Goal: Task Accomplishment & Management: Manage account settings

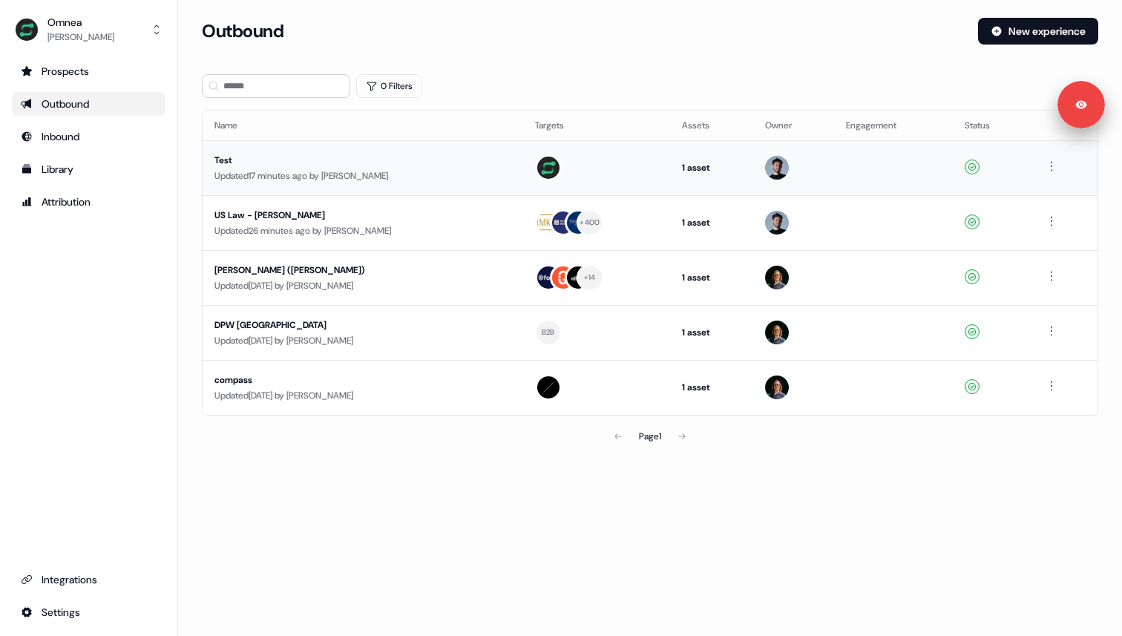
click at [278, 159] on div "Test" at bounding box center [354, 160] width 280 height 15
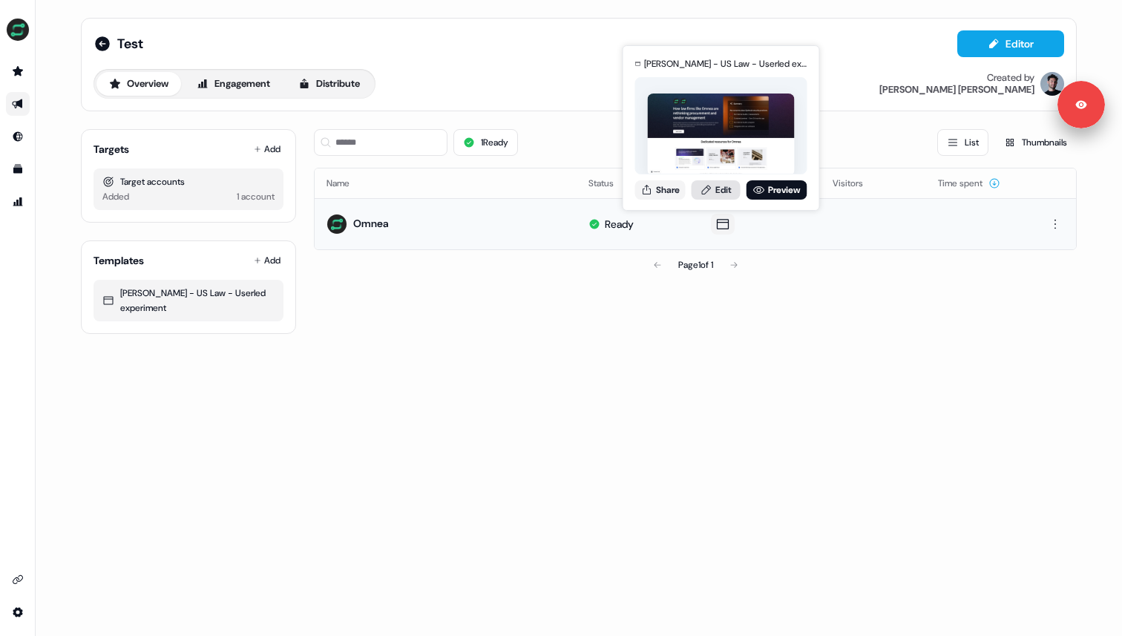
click at [723, 194] on link "Edit" at bounding box center [715, 189] width 49 height 19
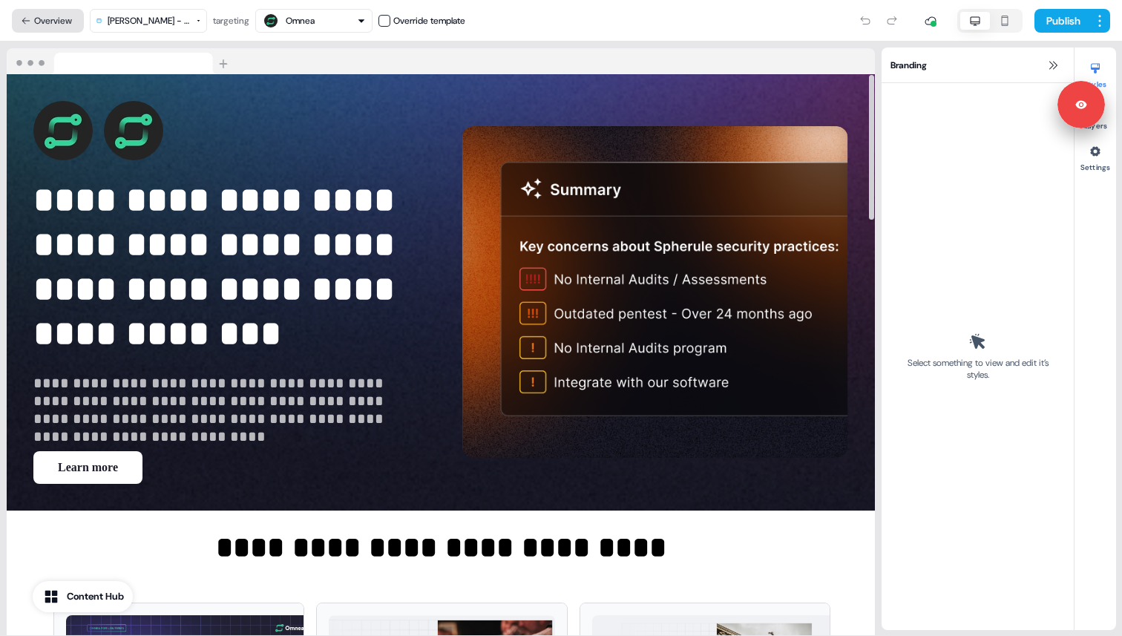
click at [49, 13] on button "Overview" at bounding box center [48, 21] width 72 height 24
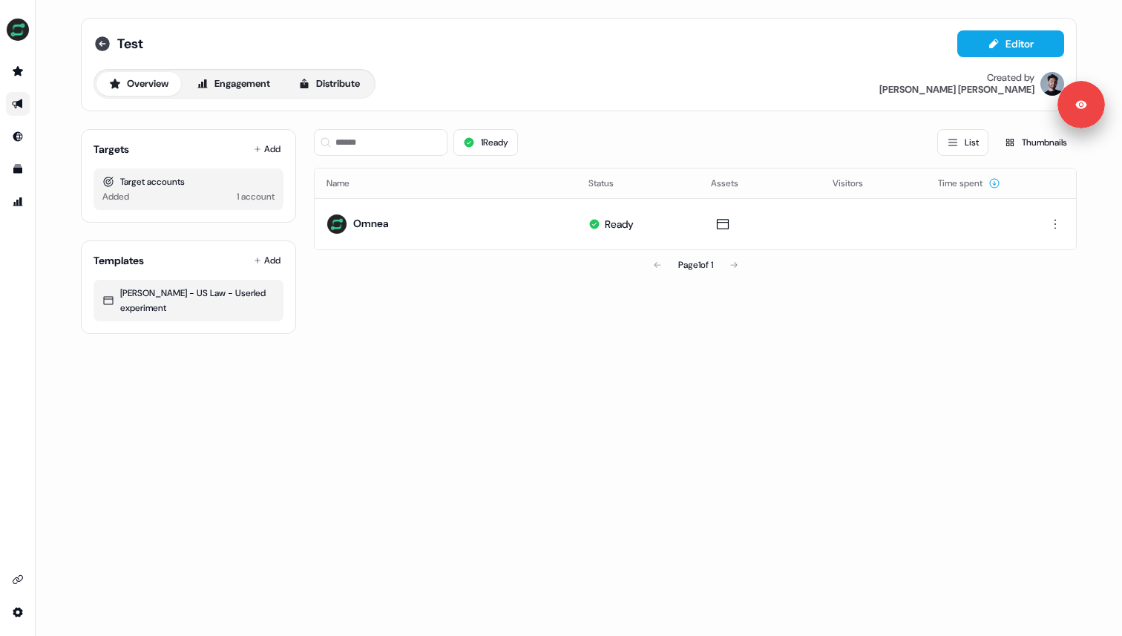
click at [97, 44] on icon at bounding box center [102, 43] width 15 height 15
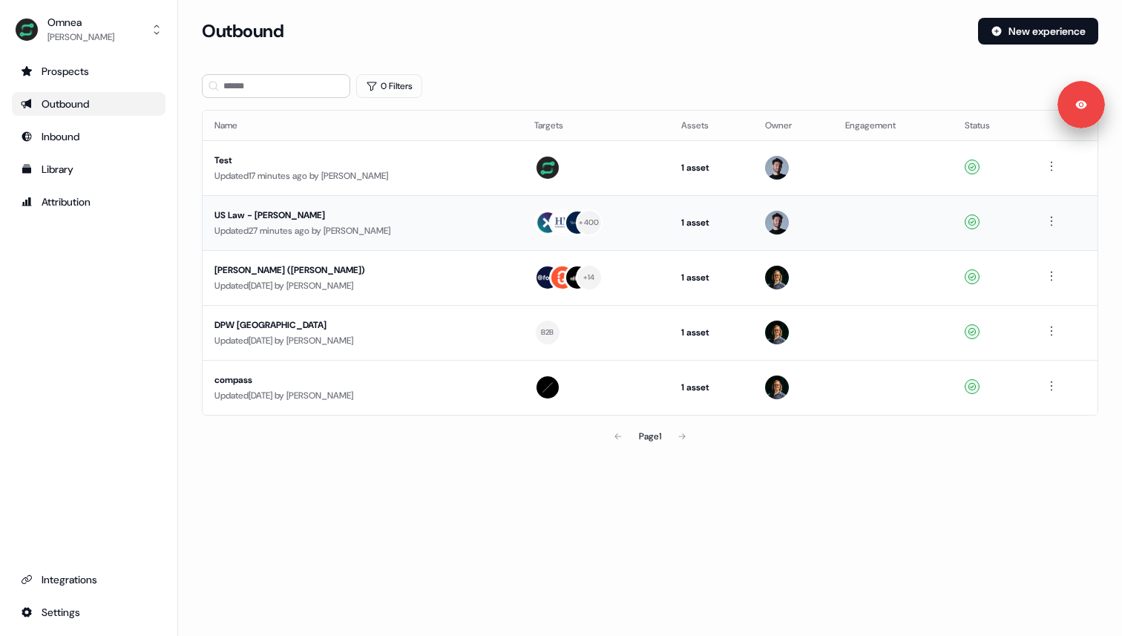
click at [382, 221] on div "US Law - Sam T" at bounding box center [354, 215] width 280 height 15
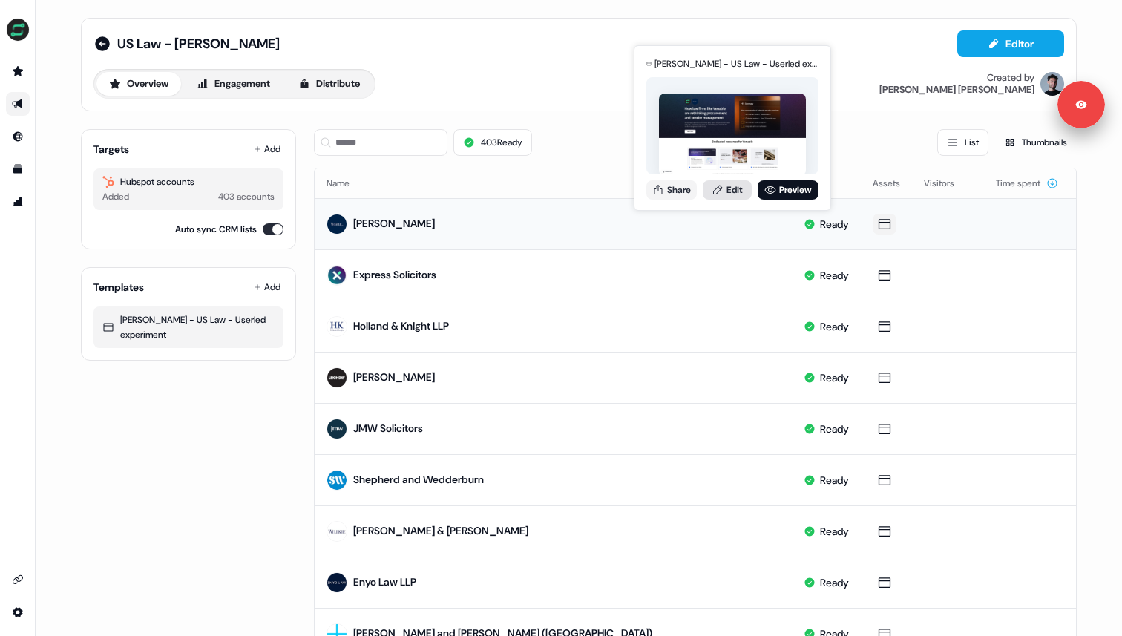
click at [729, 188] on link "Edit" at bounding box center [727, 189] width 49 height 19
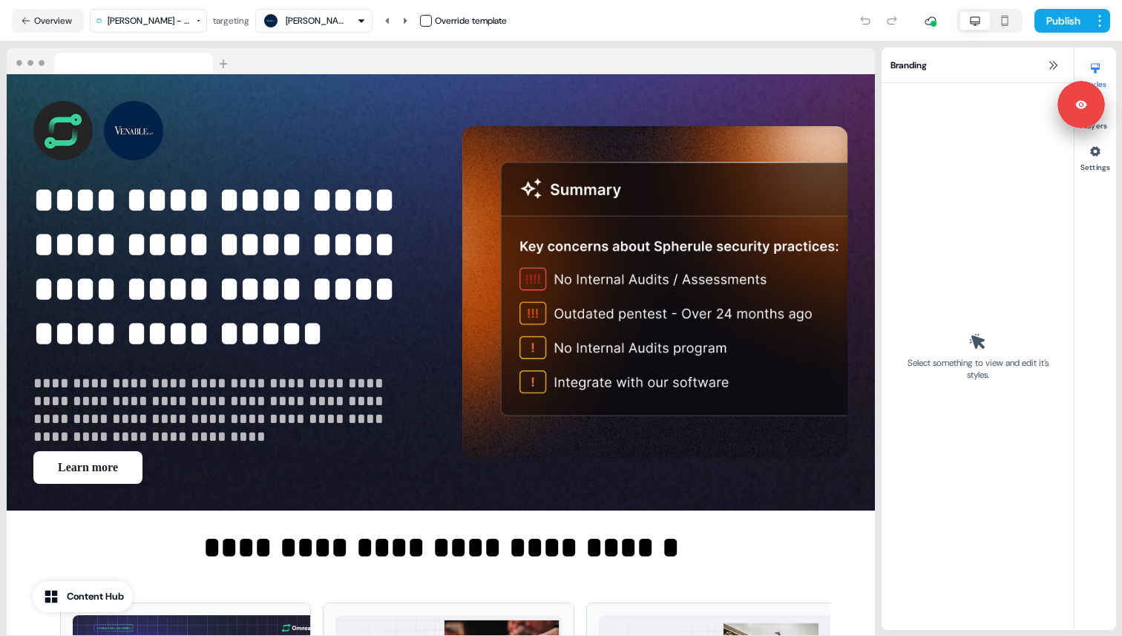
click at [1006, 25] on icon "button" at bounding box center [1005, 21] width 18 height 12
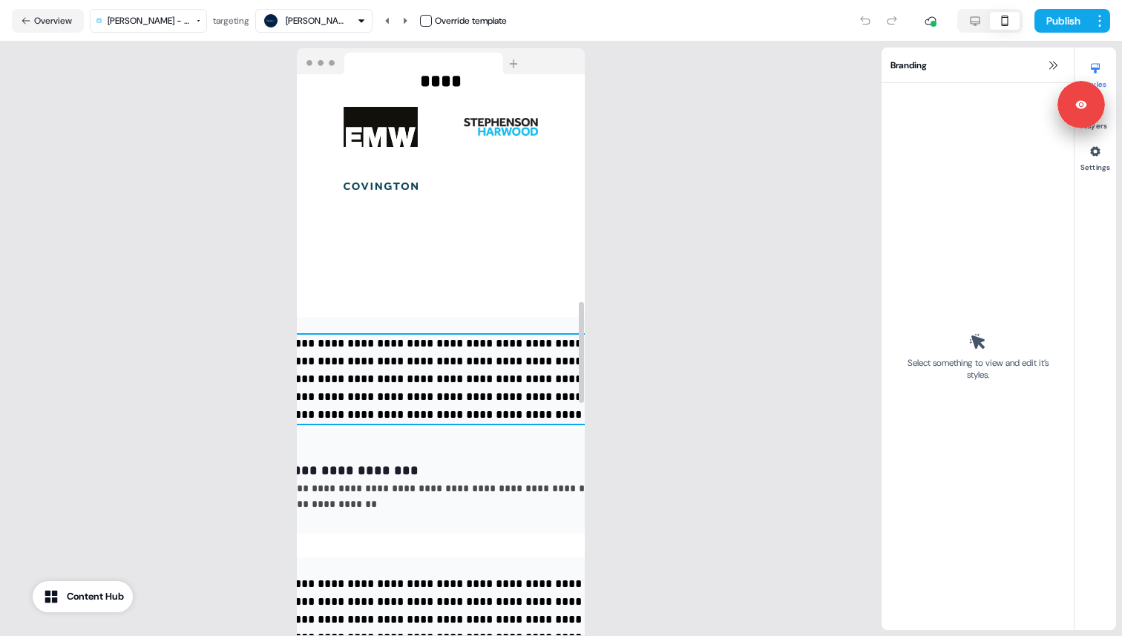
scroll to position [1255, 0]
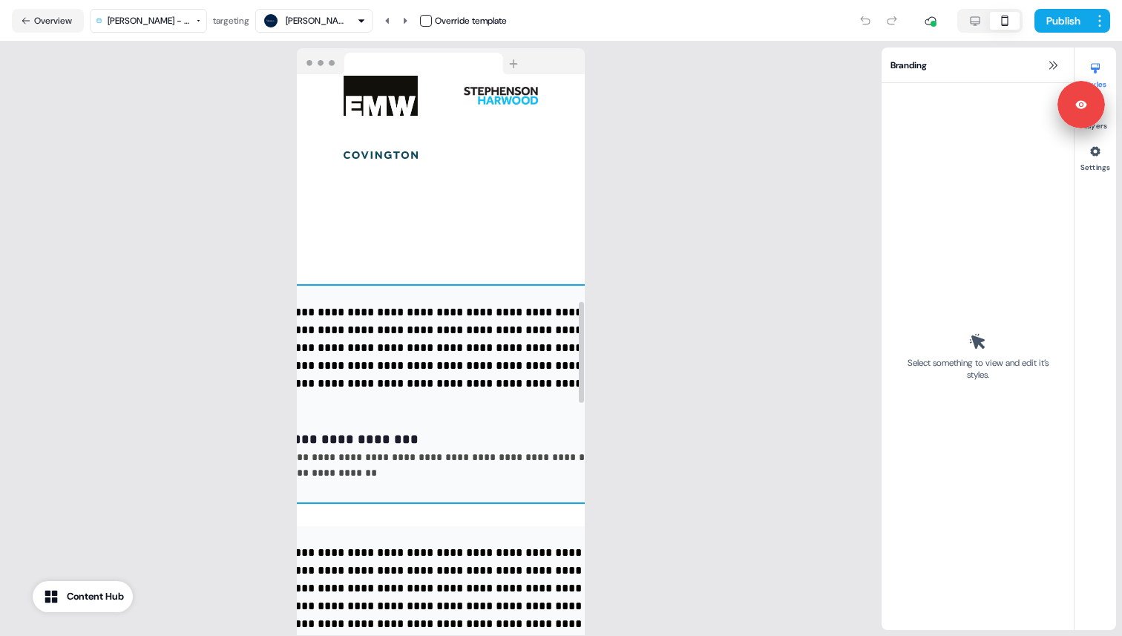
click at [510, 395] on div "**********" at bounding box center [440, 394] width 519 height 217
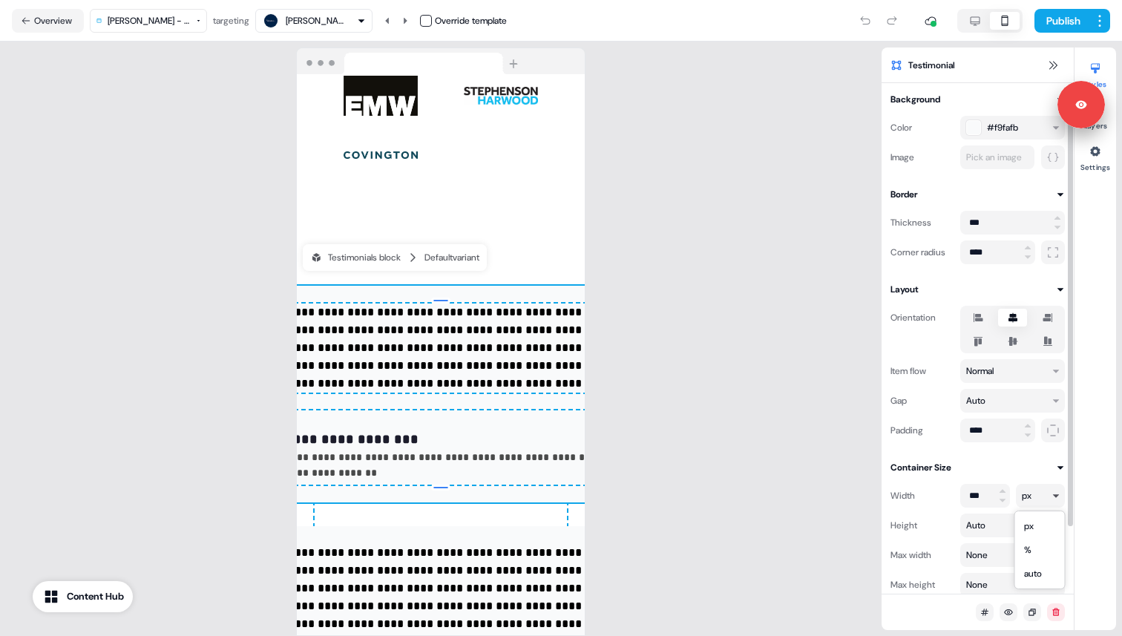
click at [1024, 494] on html "**********" at bounding box center [561, 318] width 1122 height 636
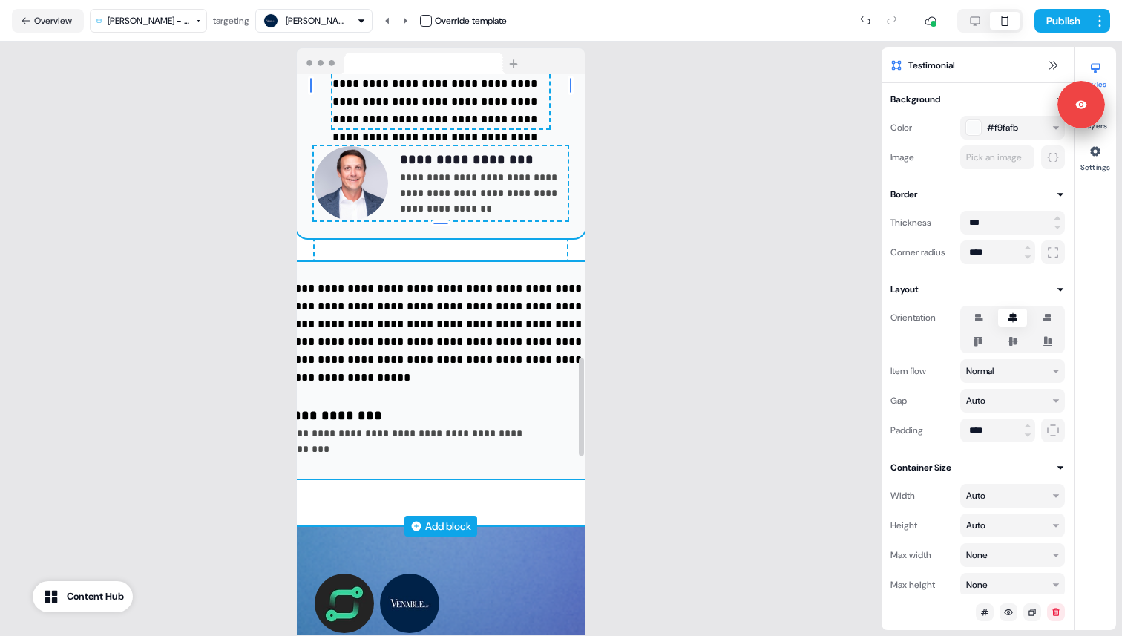
scroll to position [1614, 0]
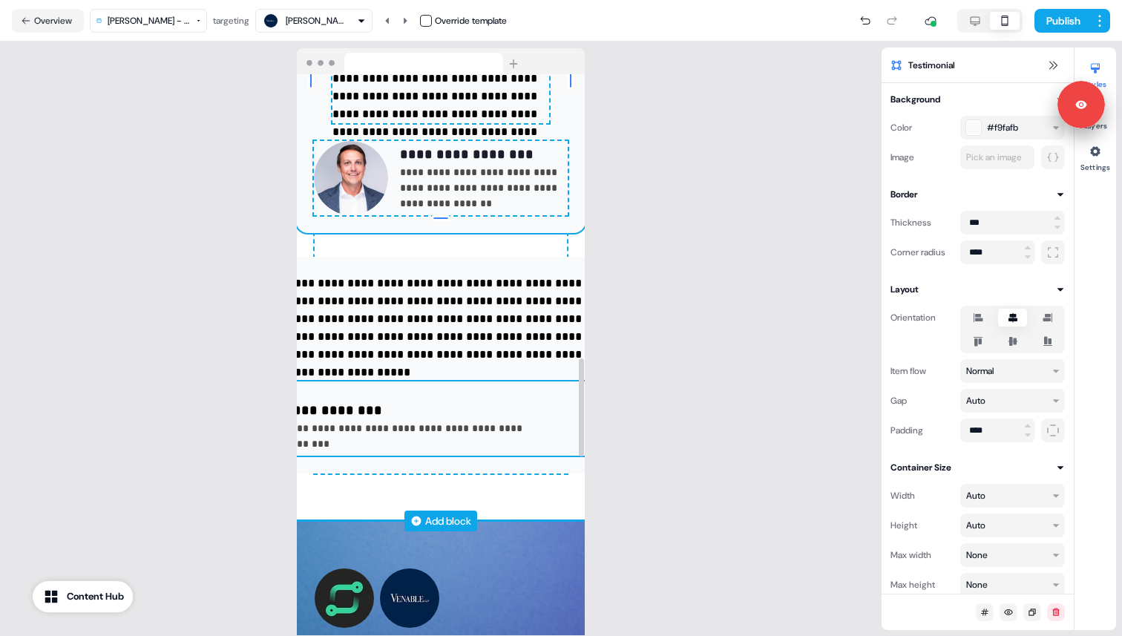
click at [535, 385] on div "**********" at bounding box center [441, 418] width 484 height 74
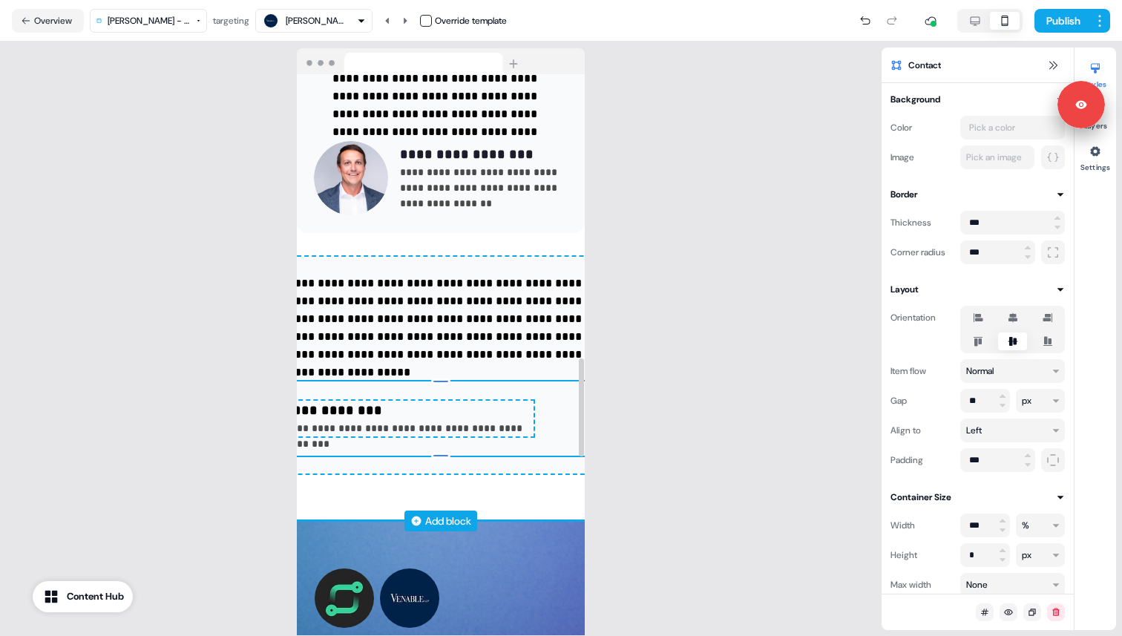
click at [542, 373] on div "**********" at bounding box center [440, 365] width 519 height 217
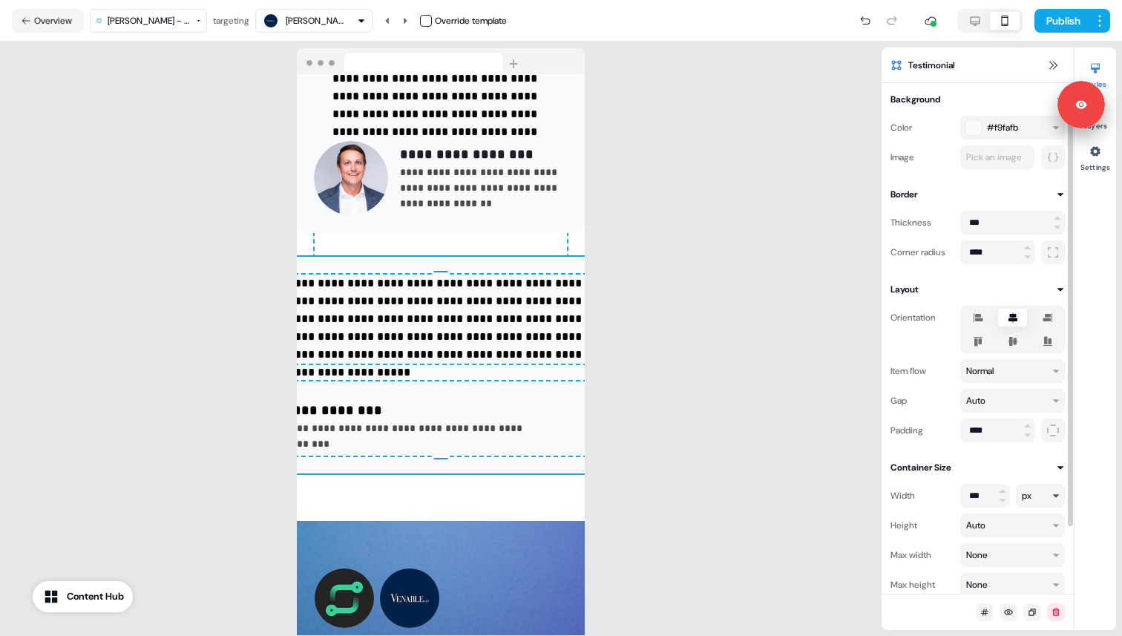
click at [1048, 493] on html "**********" at bounding box center [561, 318] width 1122 height 636
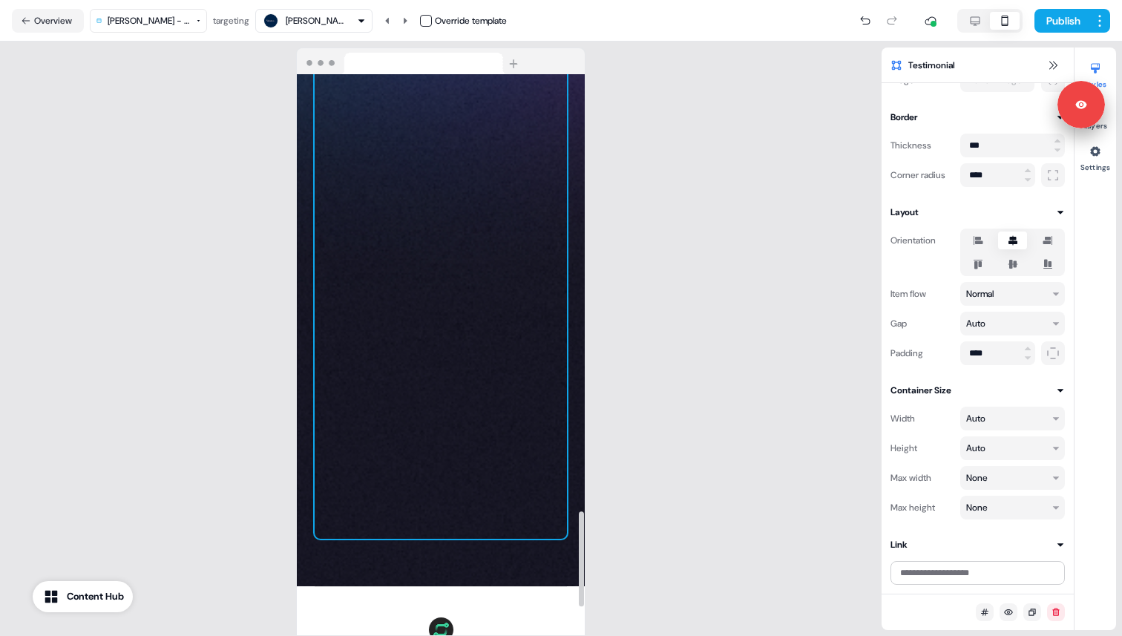
scroll to position [2473, 0]
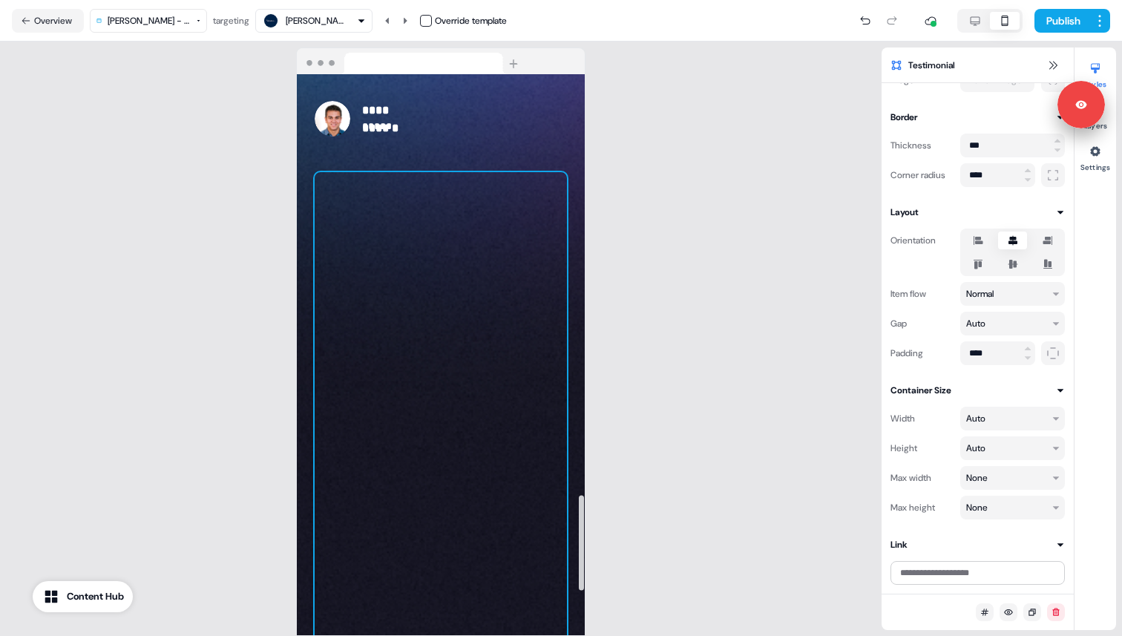
click at [516, 224] on div at bounding box center [441, 409] width 252 height 475
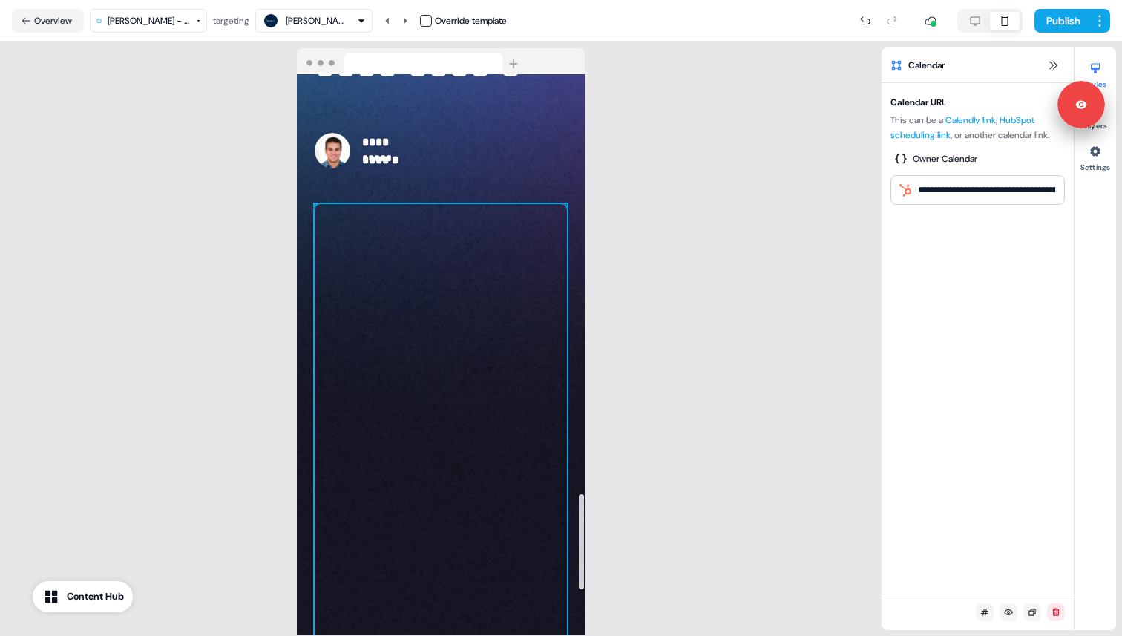
scroll to position [2197, 0]
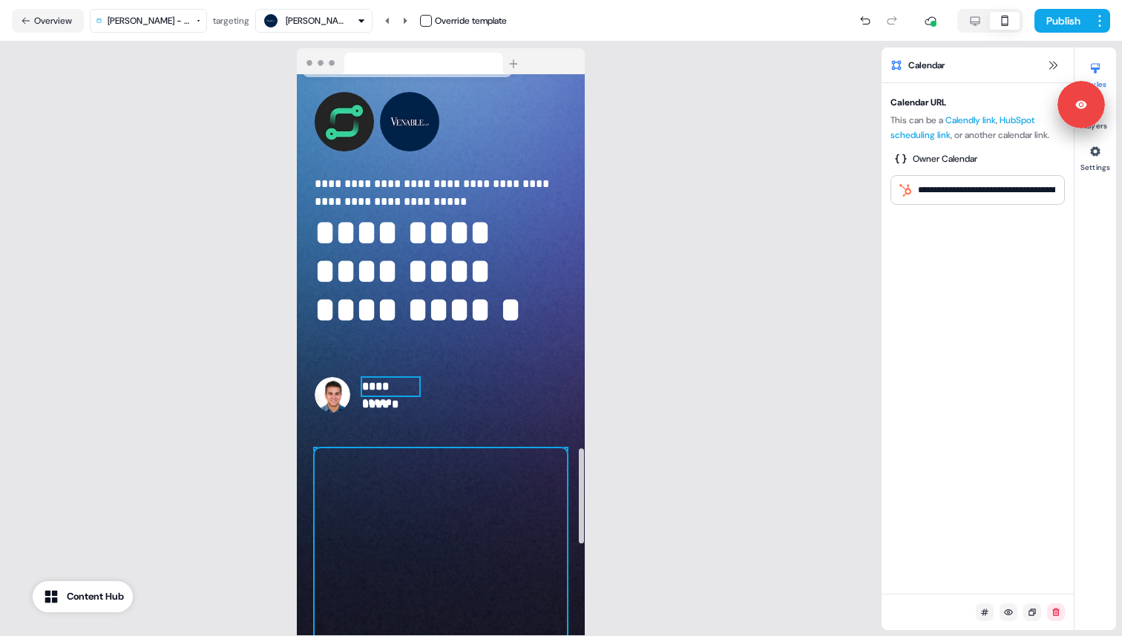
click at [409, 385] on p "**********" at bounding box center [390, 387] width 57 height 18
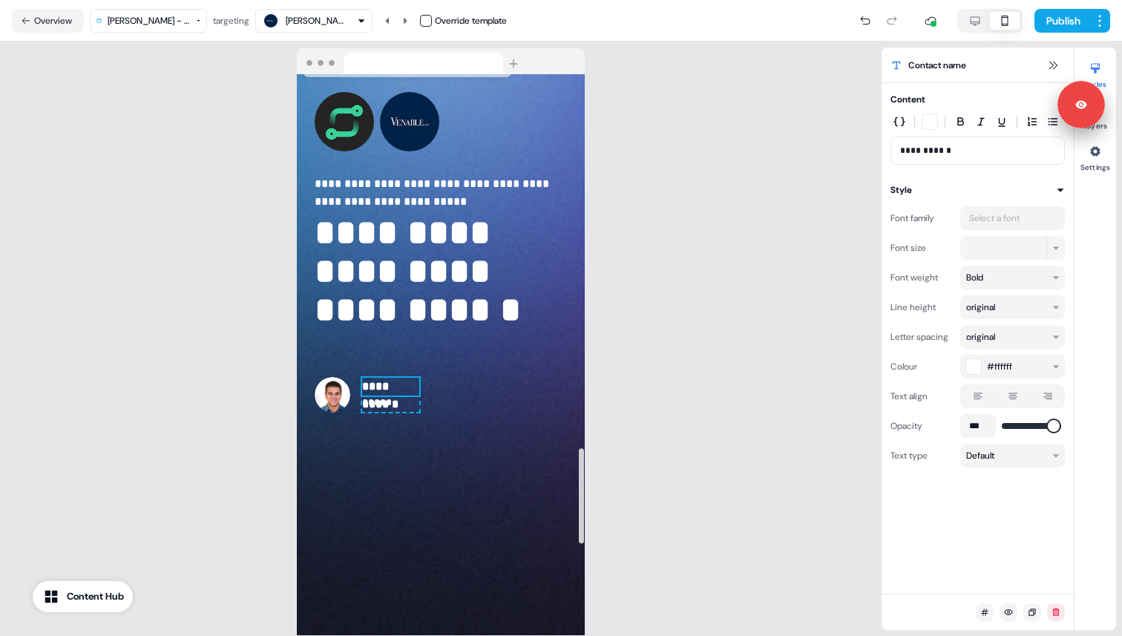
click at [409, 385] on p "**********" at bounding box center [390, 387] width 57 height 18
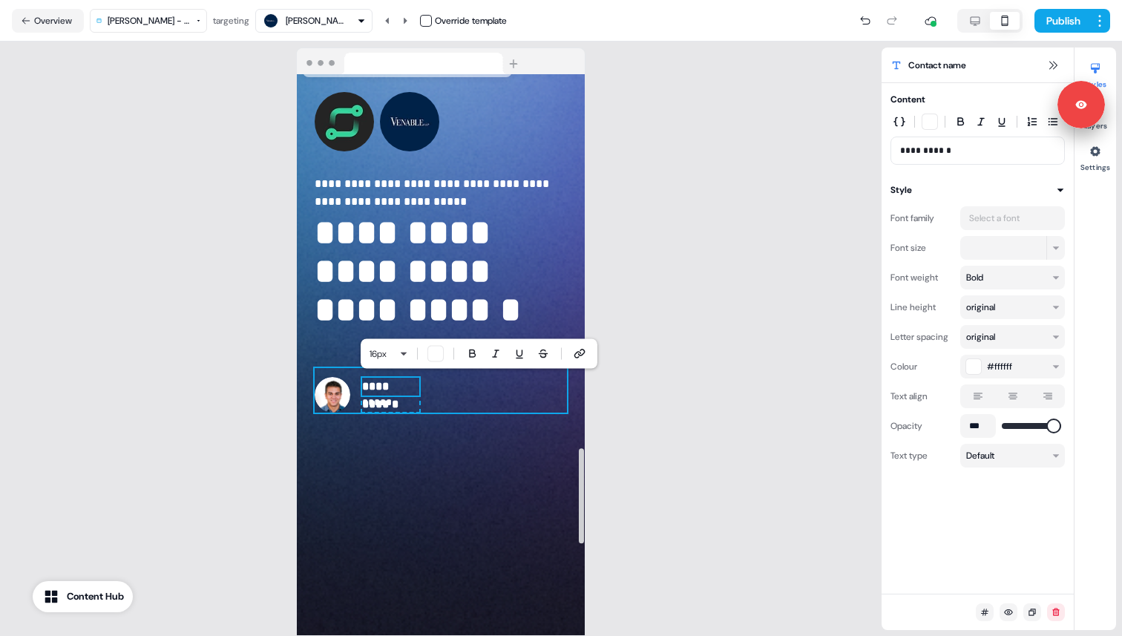
click at [475, 404] on div "**********" at bounding box center [441, 390] width 252 height 45
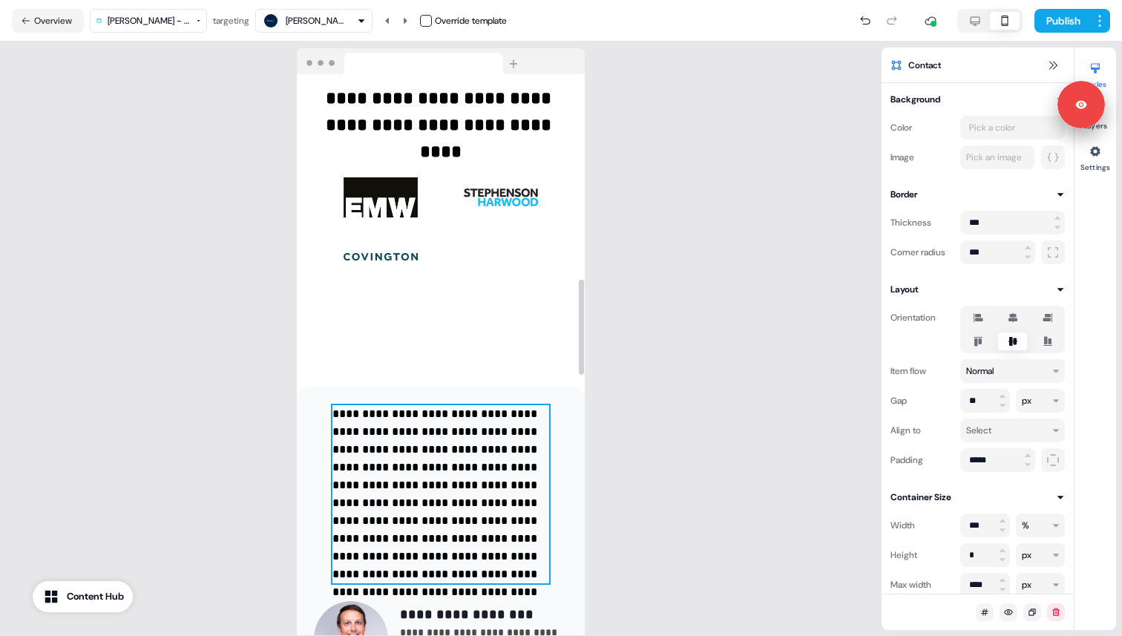
scroll to position [1069, 0]
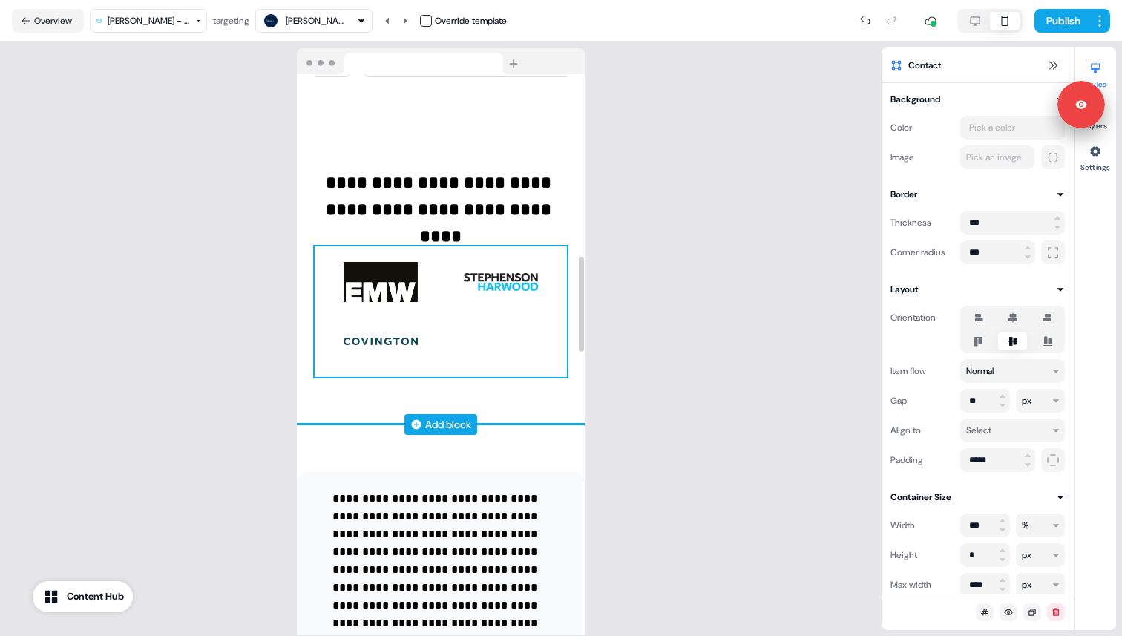
click at [487, 338] on div "To pick up a draggable item, press the space bar. While dragging, use the arrow…" at bounding box center [441, 311] width 252 height 131
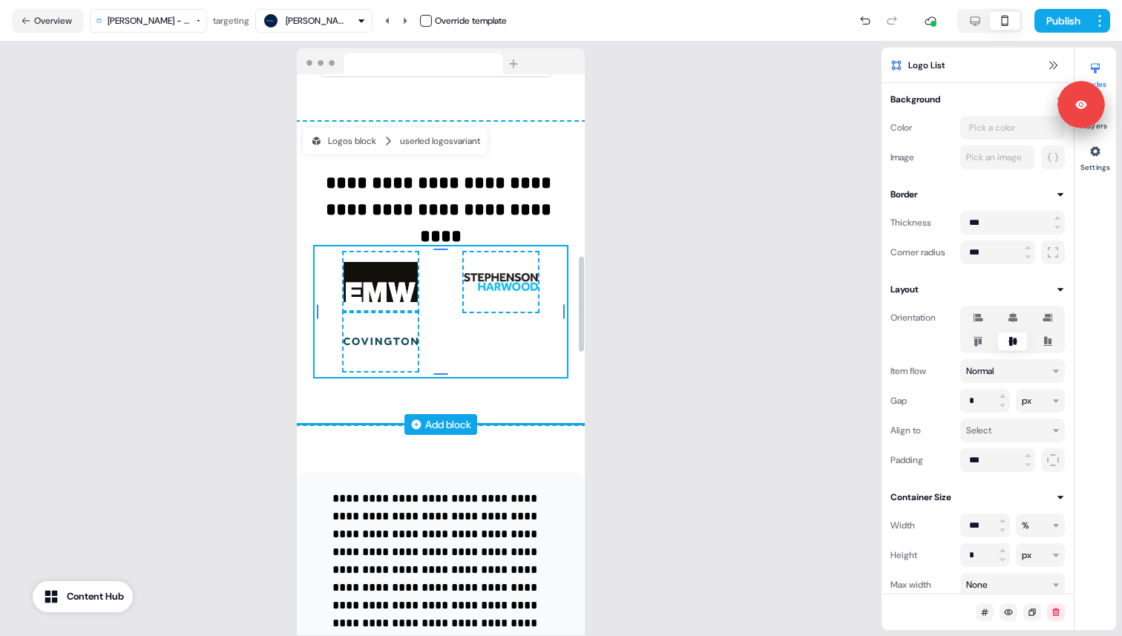
click at [481, 349] on div "8px 8px 8px 8px To pick up a draggable item, press the space bar. While draggin…" at bounding box center [441, 311] width 252 height 131
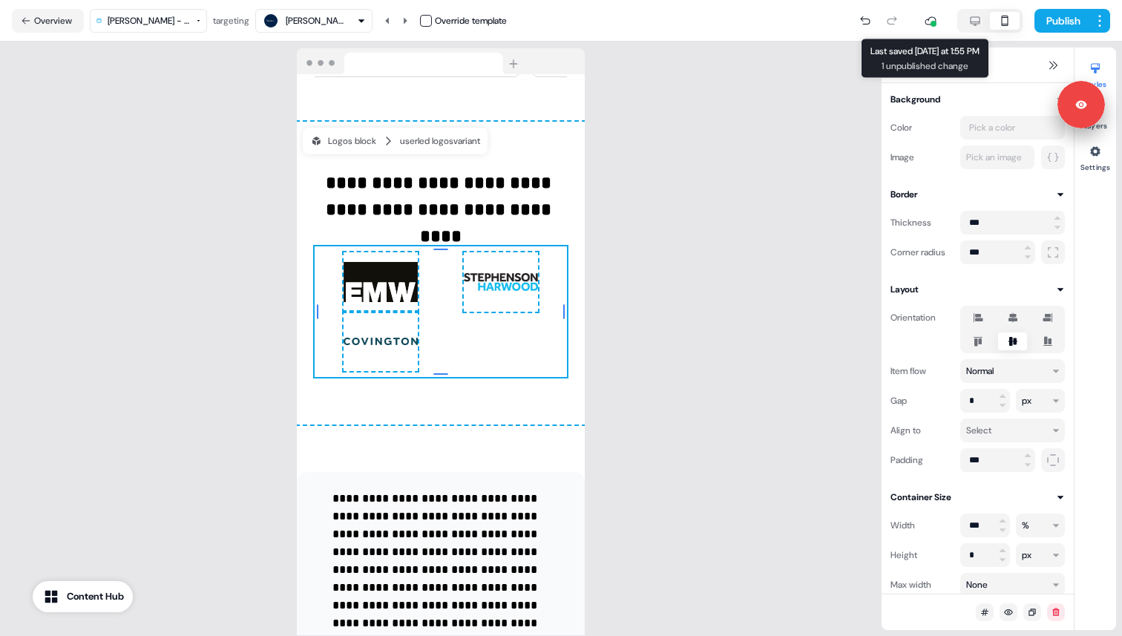
click at [962, 15] on button "button" at bounding box center [975, 21] width 30 height 18
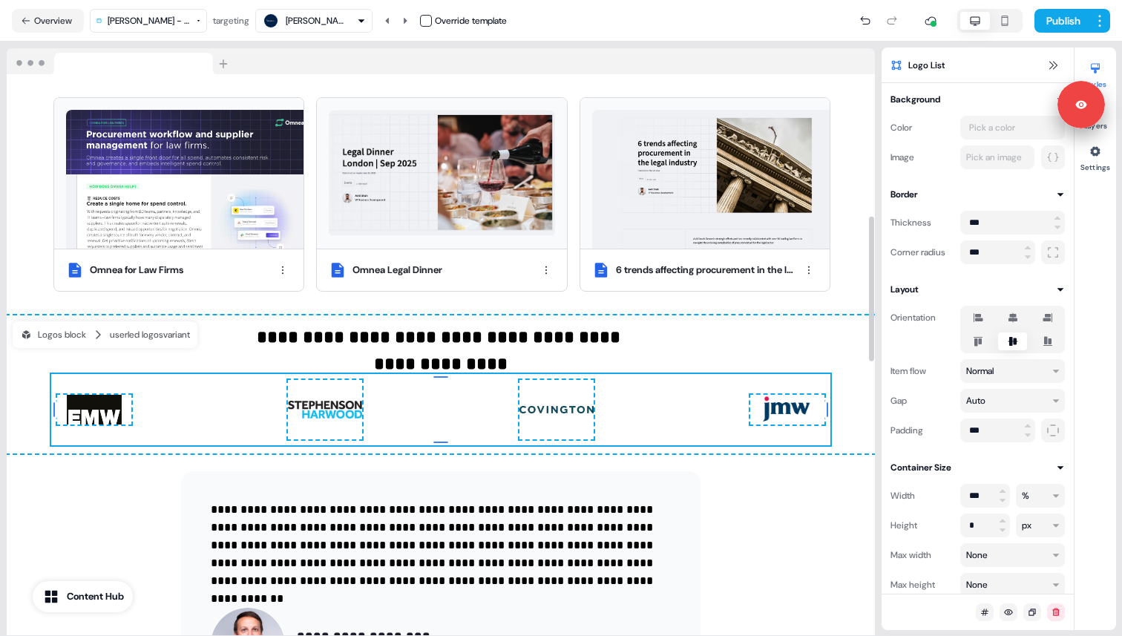
scroll to position [611, 0]
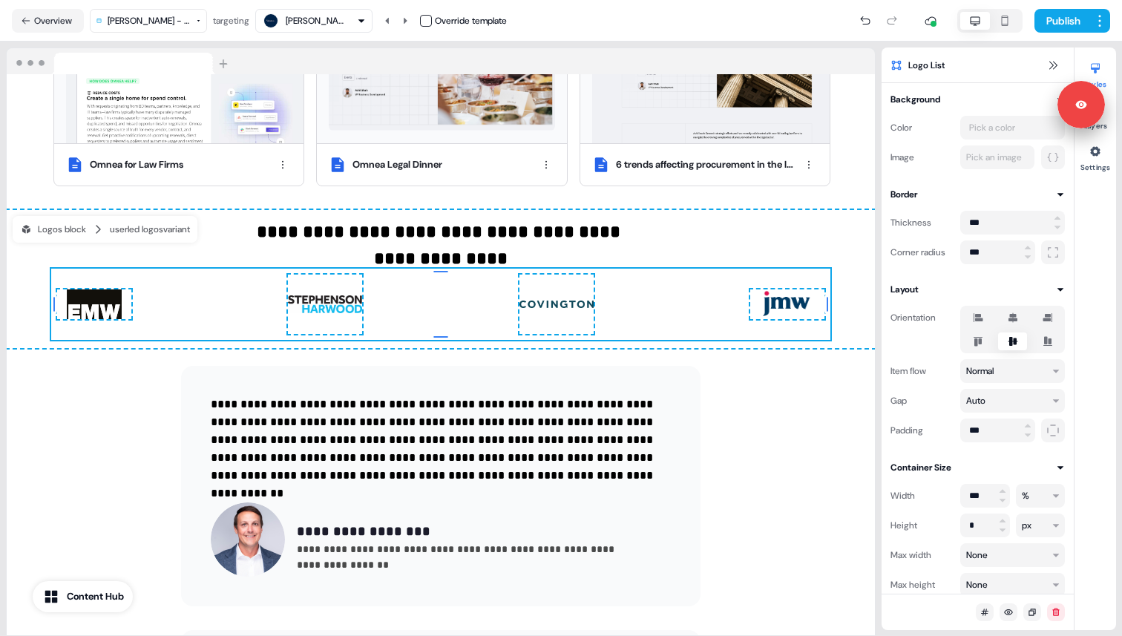
click at [1009, 21] on icon "button" at bounding box center [1005, 21] width 18 height 12
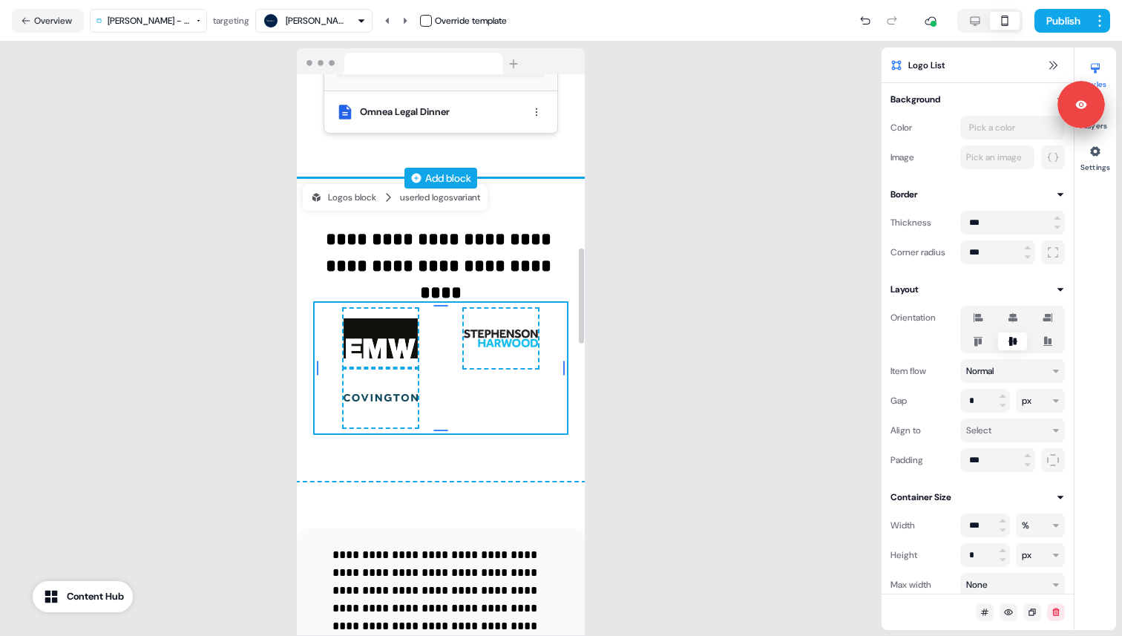
scroll to position [1021, 0]
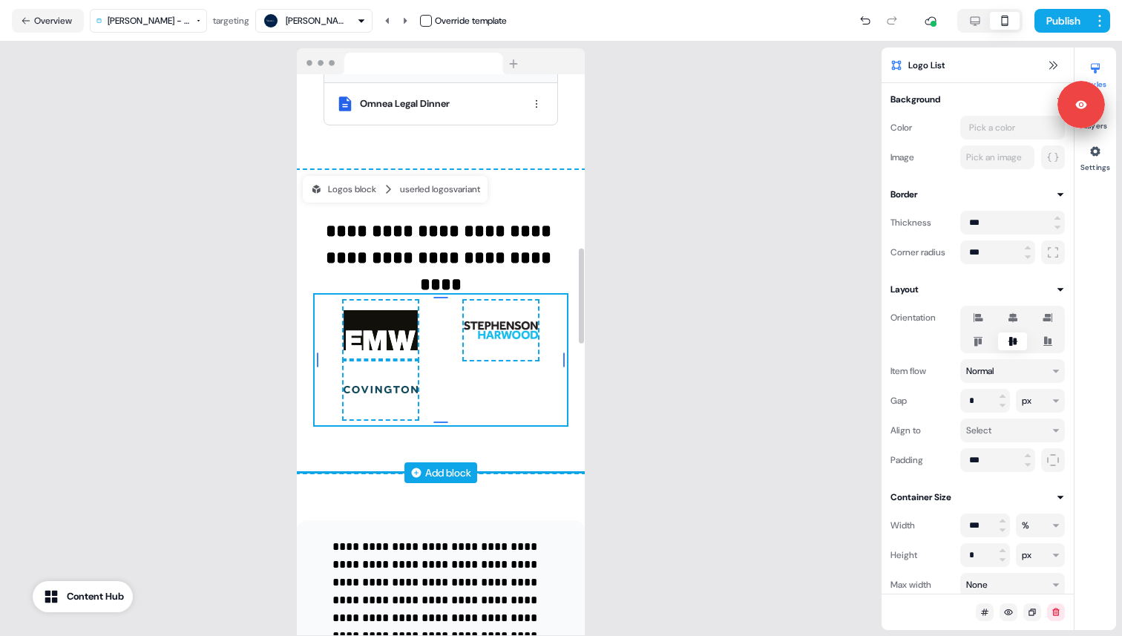
click at [500, 388] on div "8px 8px 8px 8px To pick up a draggable item, press the space bar. While draggin…" at bounding box center [441, 360] width 252 height 131
click at [976, 27] on button "button" at bounding box center [975, 21] width 30 height 18
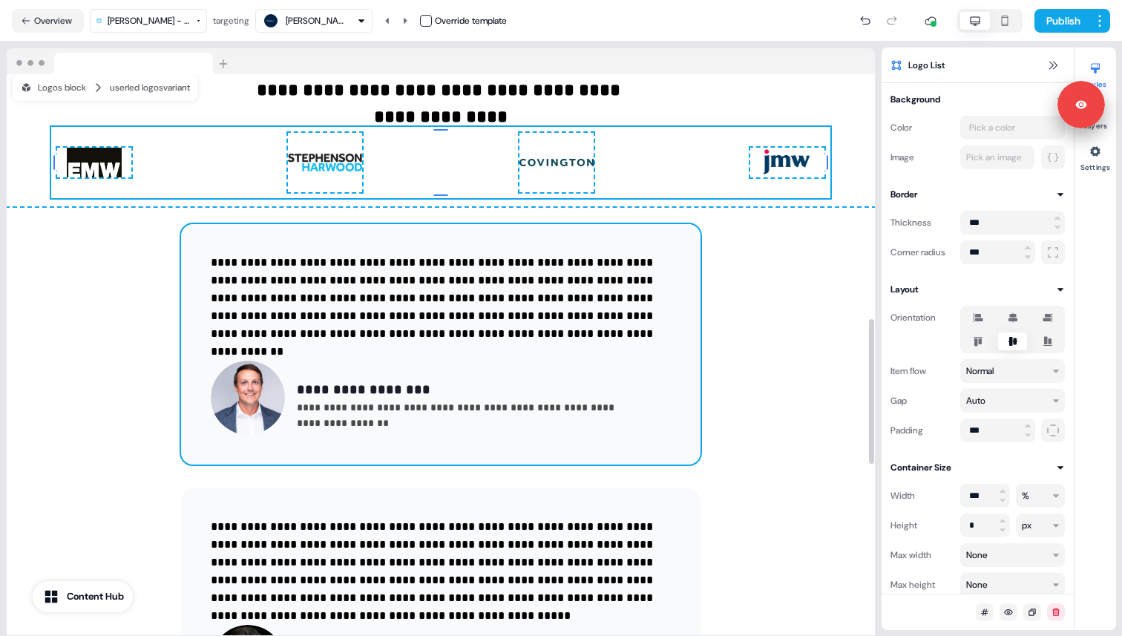
scroll to position [539, 0]
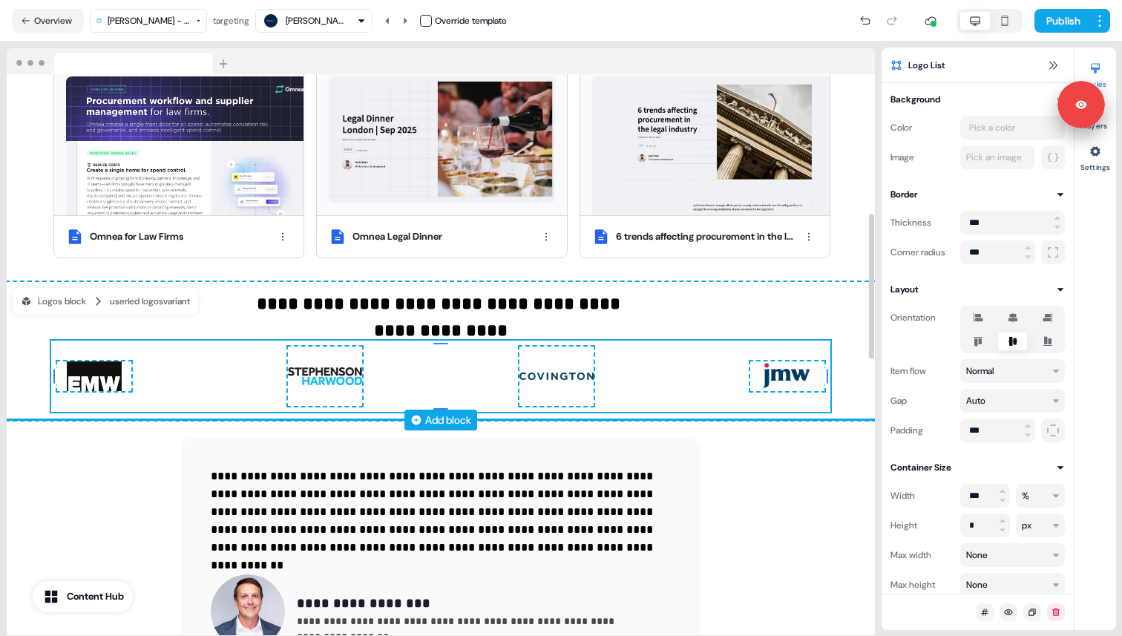
click at [772, 371] on img at bounding box center [787, 376] width 74 height 30
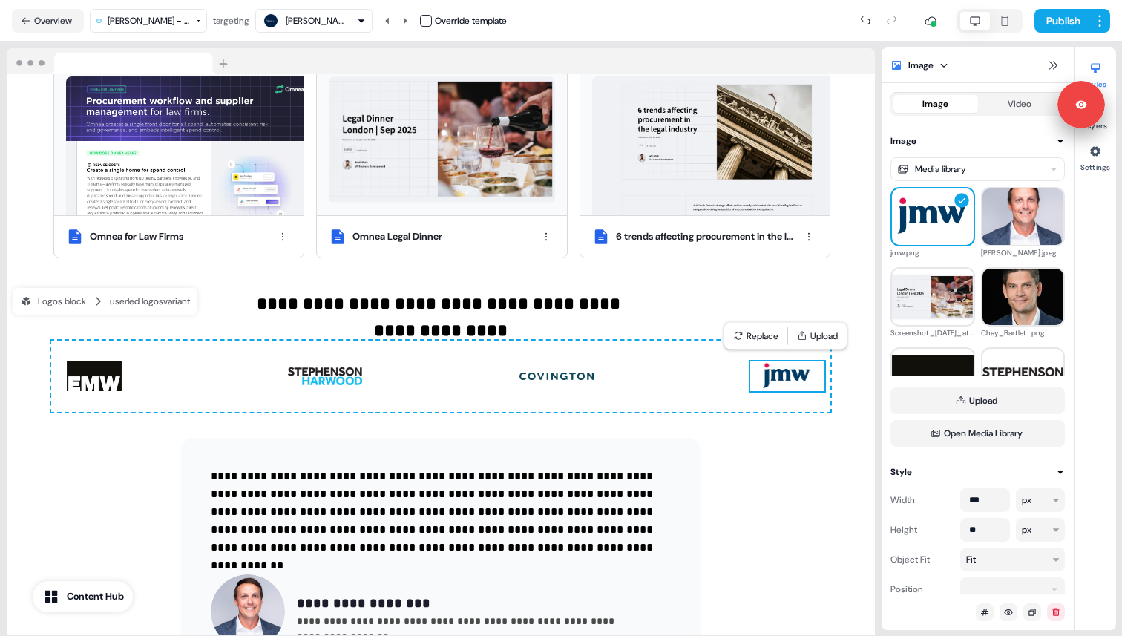
click at [1002, 24] on icon "button" at bounding box center [1005, 21] width 7 height 10
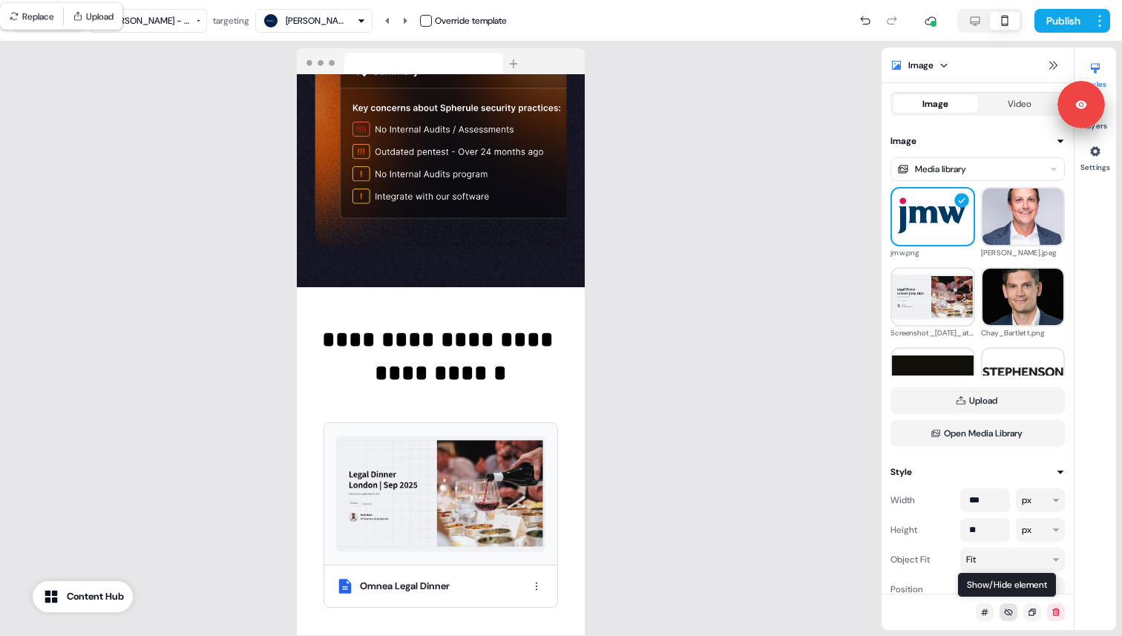
click at [1007, 614] on icon at bounding box center [1008, 611] width 9 height 7
type input "**"
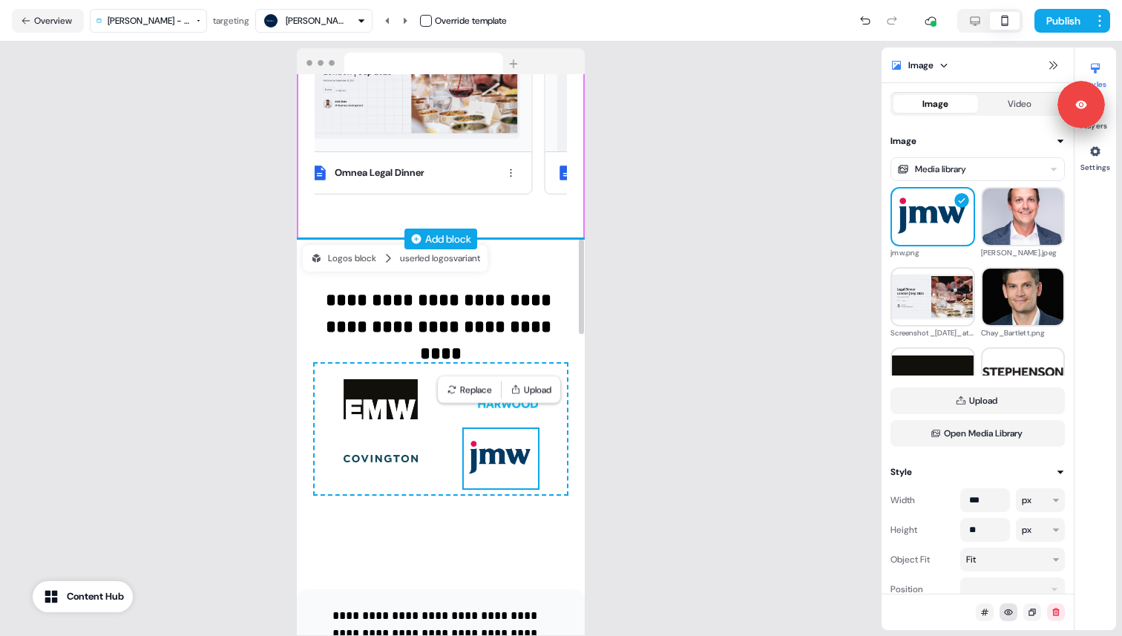
scroll to position [975, 0]
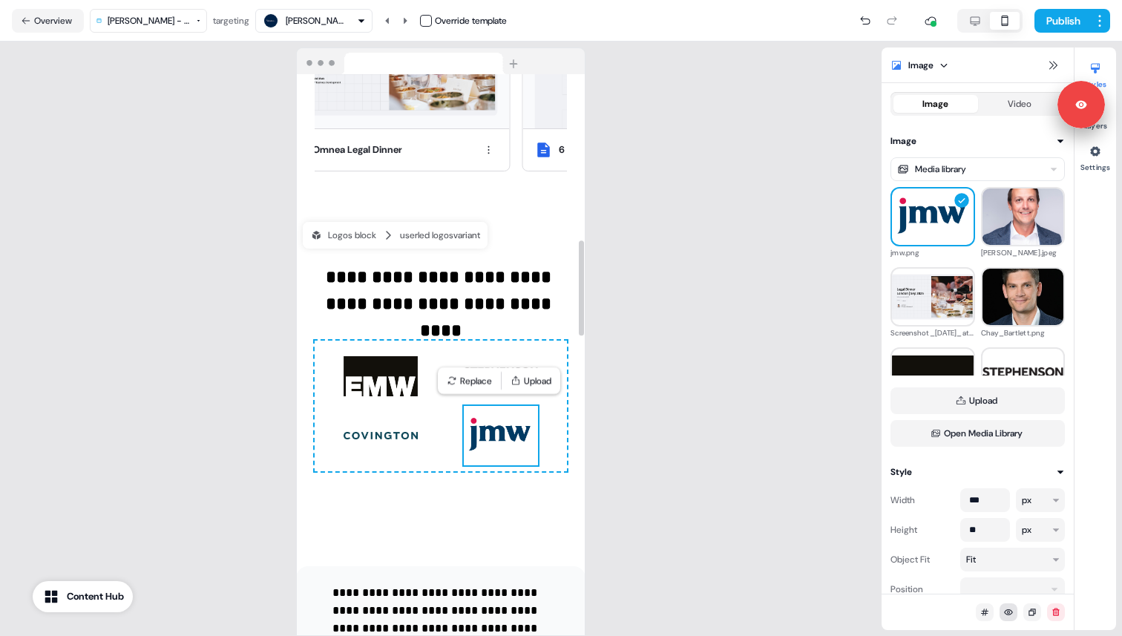
click at [622, 474] on div "**********" at bounding box center [440, 339] width 881 height 594
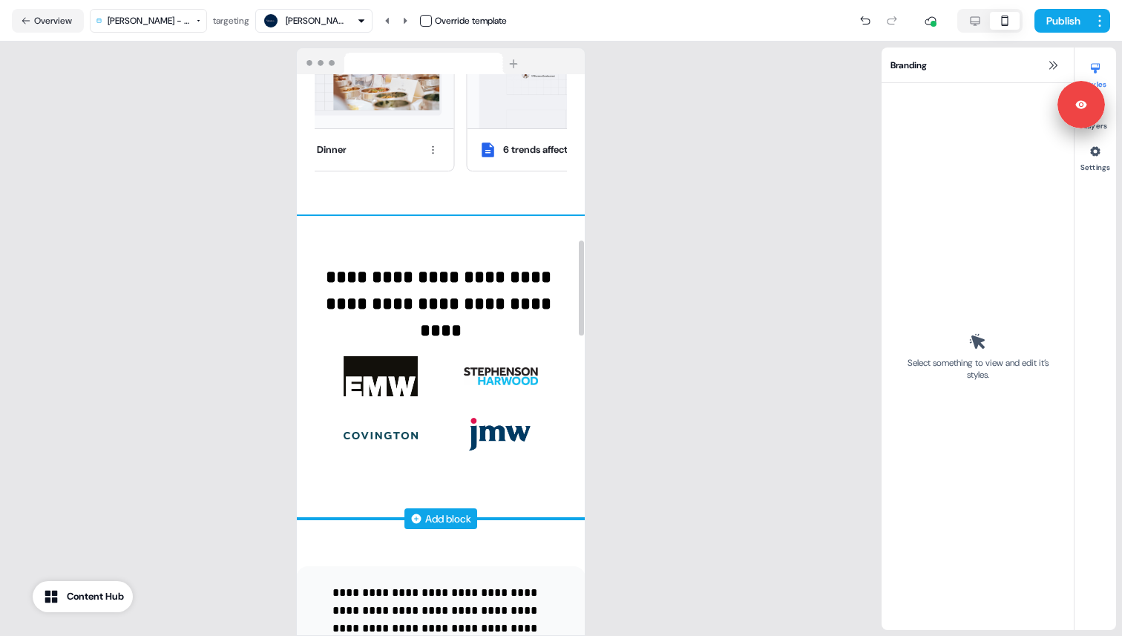
click at [513, 497] on div "**********" at bounding box center [441, 367] width 288 height 303
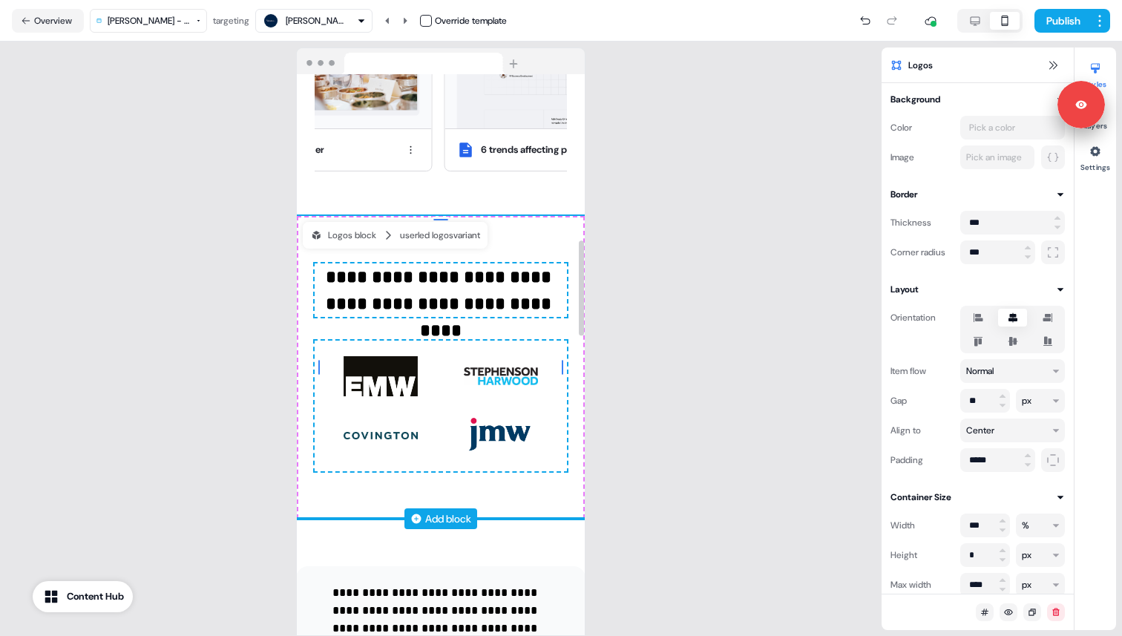
click at [513, 497] on div "**********" at bounding box center [441, 367] width 288 height 303
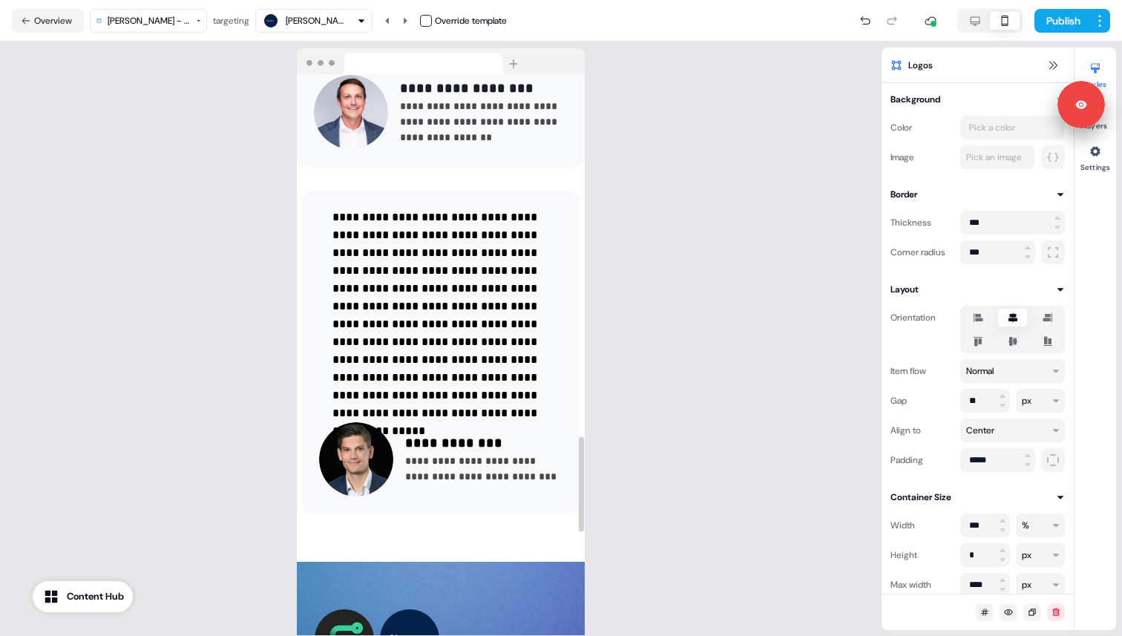
scroll to position [997, 0]
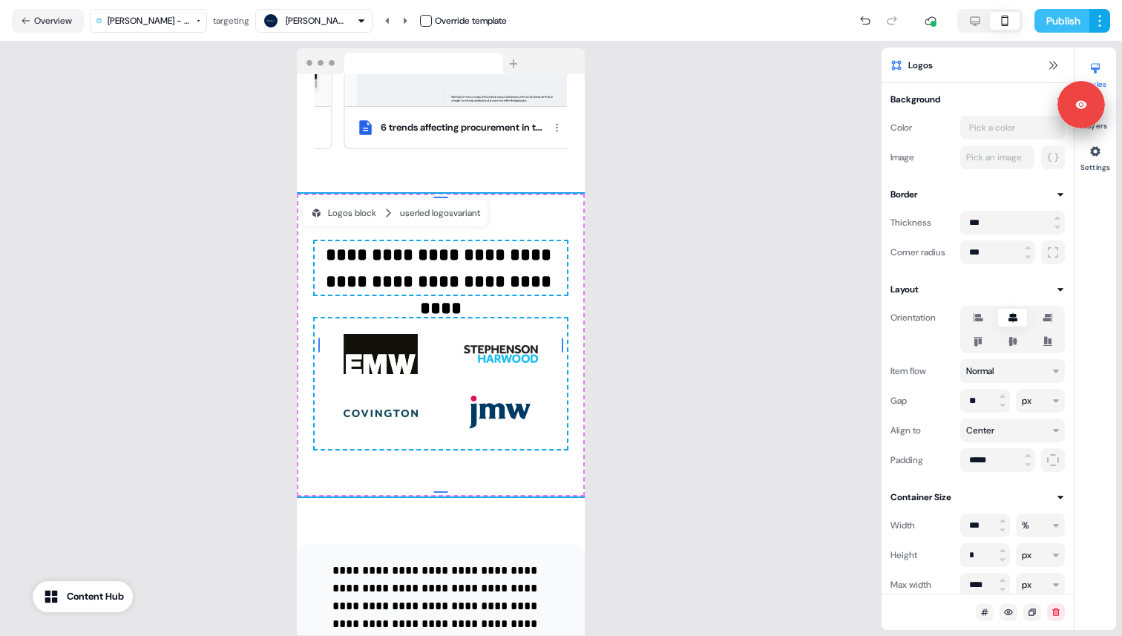
click at [1062, 26] on button "Publish" at bounding box center [1061, 21] width 55 height 24
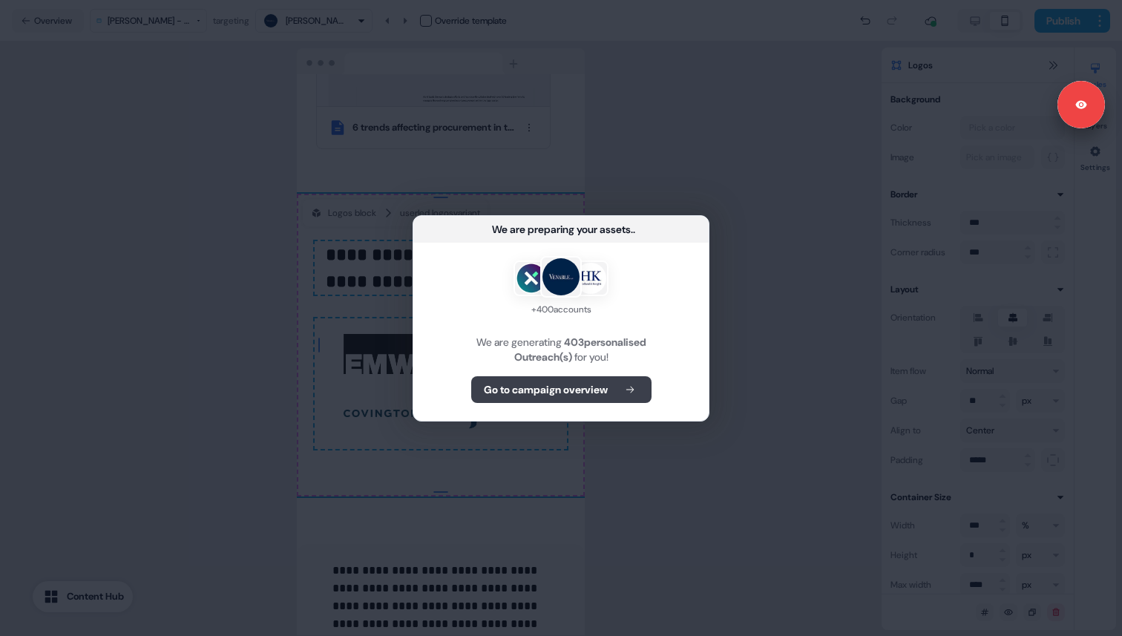
click at [584, 395] on b "Go to campaign overview" at bounding box center [546, 389] width 124 height 15
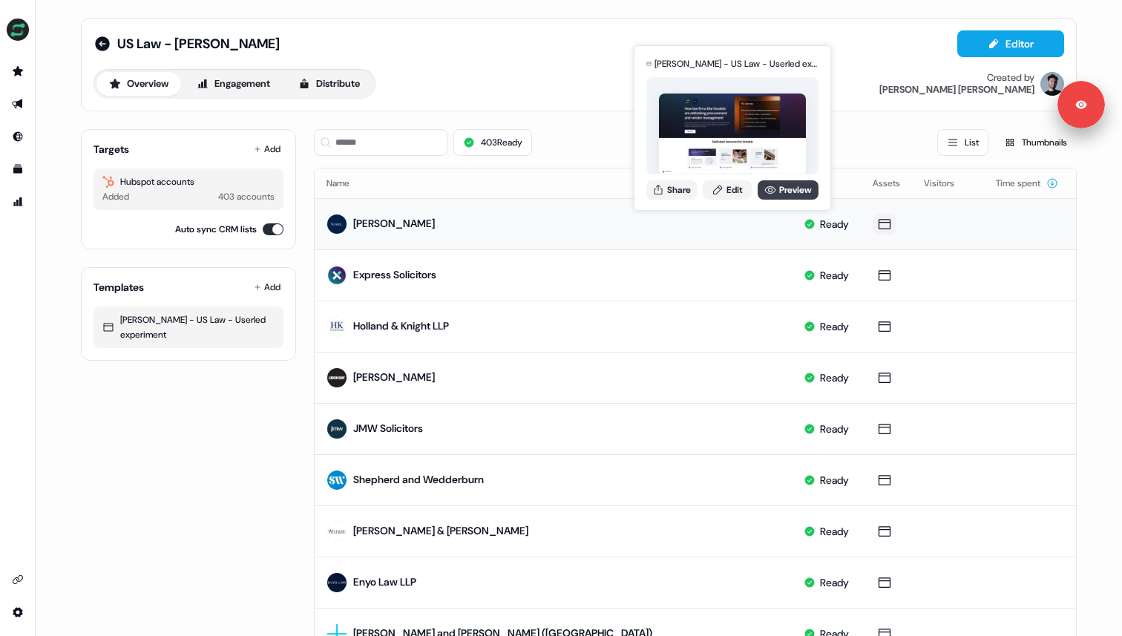
click at [775, 192] on link "Preview" at bounding box center [787, 189] width 61 height 19
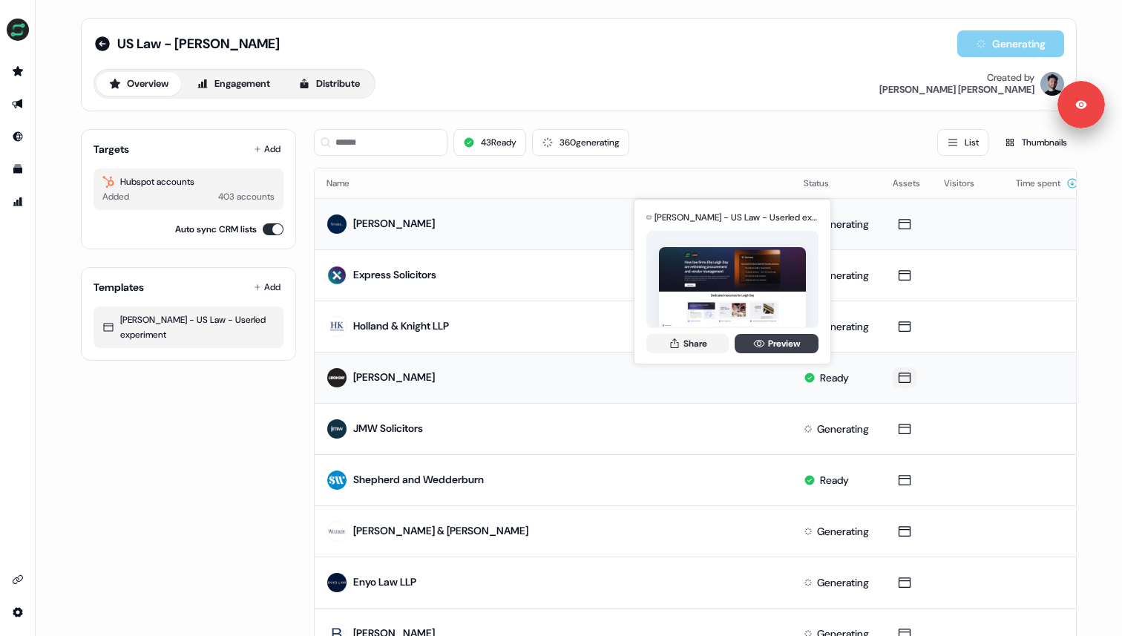
click at [772, 338] on link "Preview" at bounding box center [776, 343] width 84 height 19
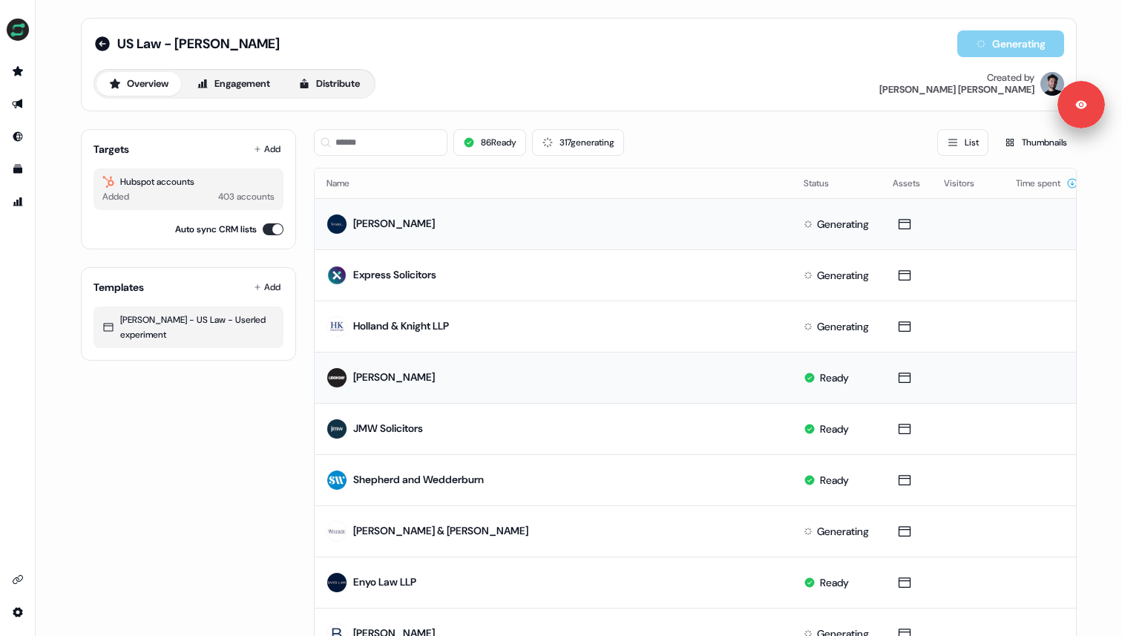
click at [755, 131] on div "86 Ready 317 generating List Thumbnails" at bounding box center [695, 142] width 763 height 27
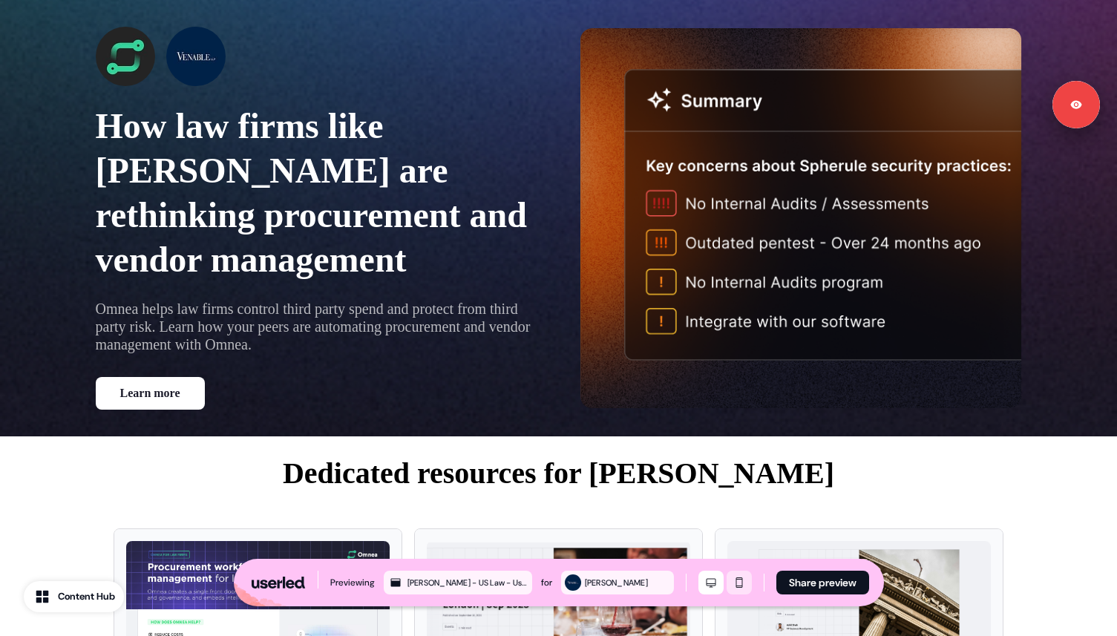
click at [738, 589] on button "Mobile mode" at bounding box center [738, 583] width 25 height 24
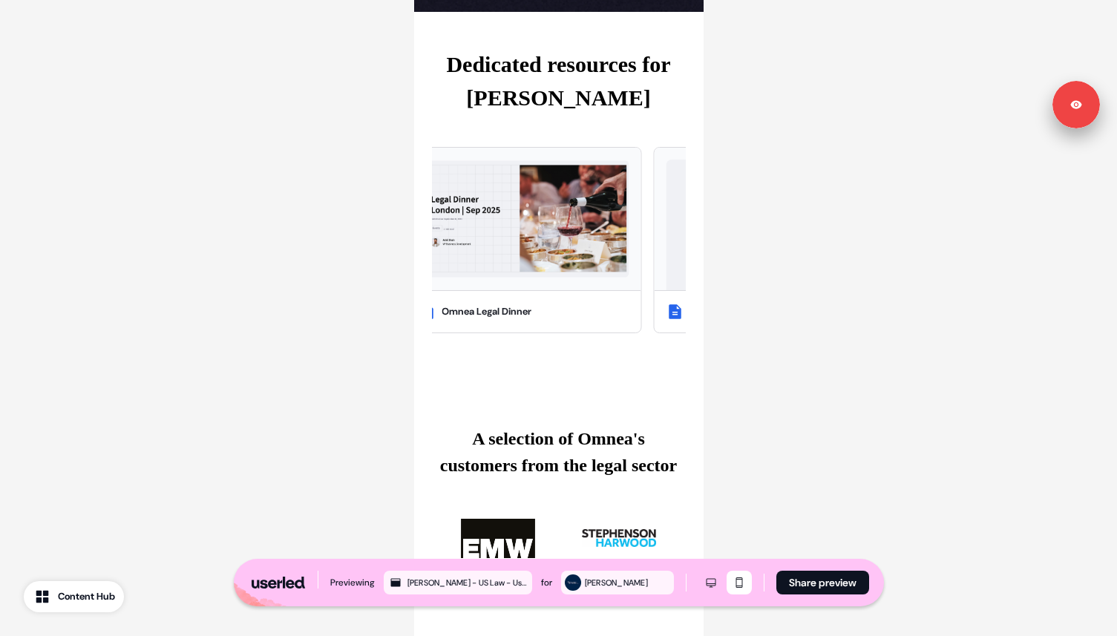
scroll to position [834, 0]
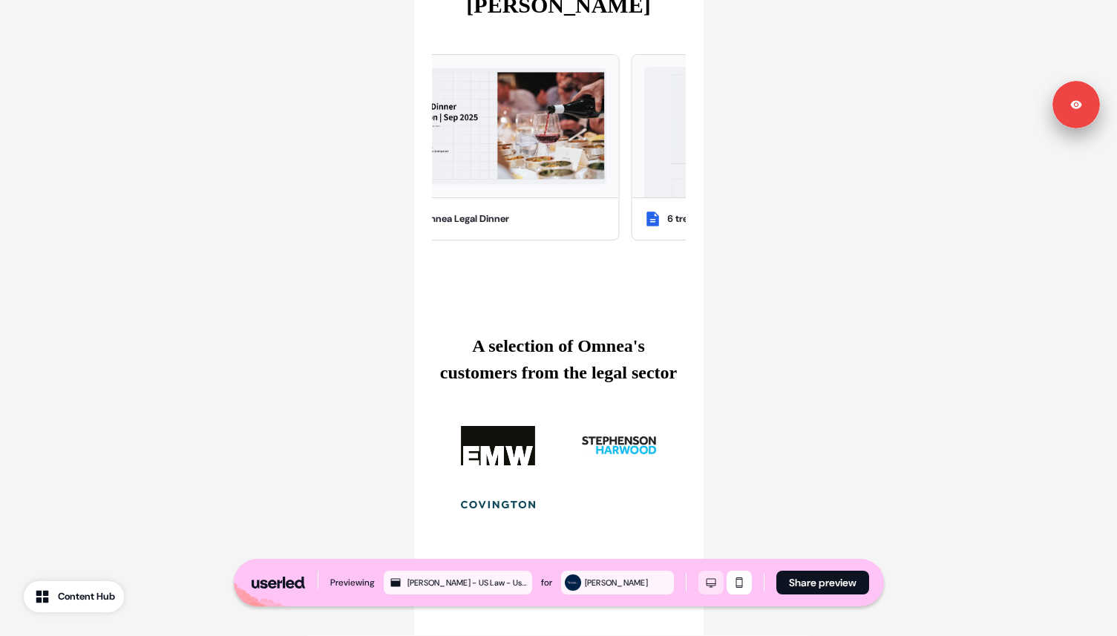
click at [717, 586] on icon "Desktop mode" at bounding box center [711, 582] width 18 height 12
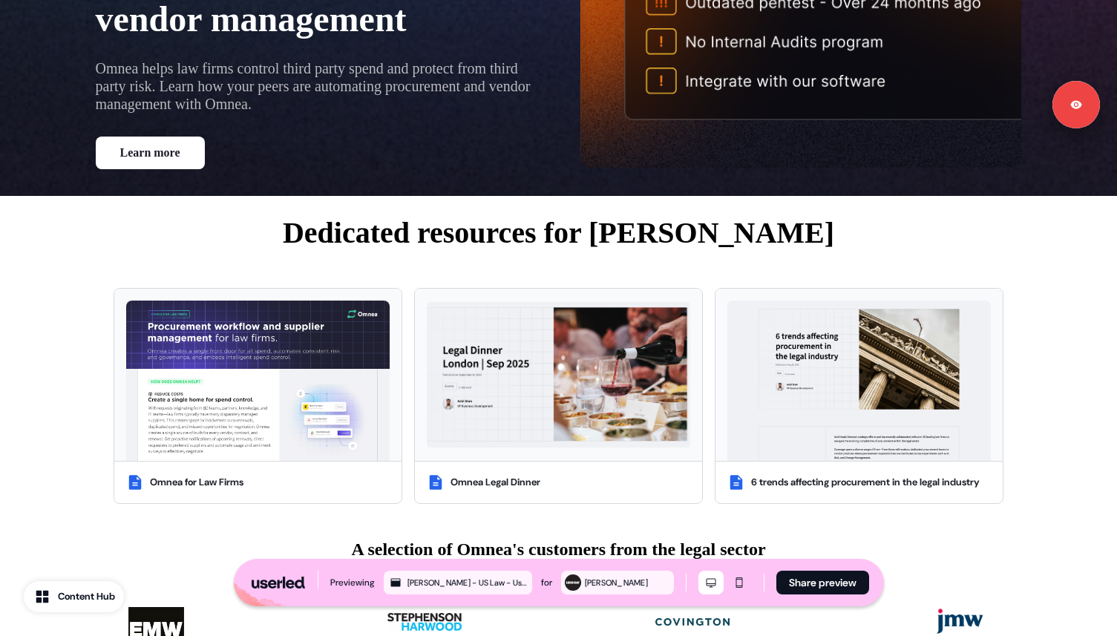
scroll to position [279, 0]
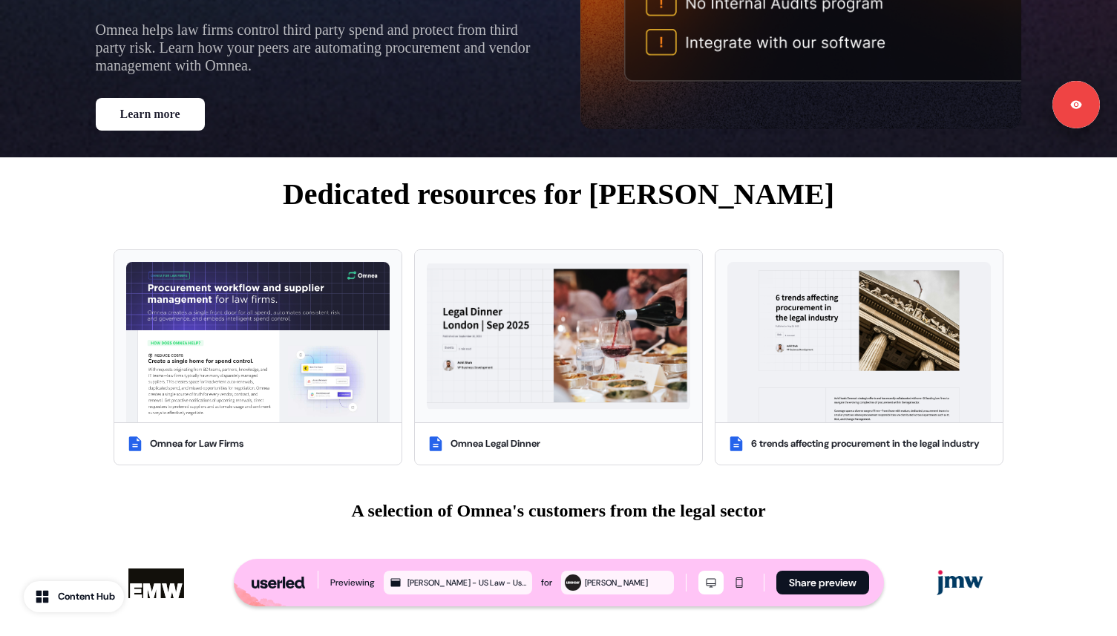
click at [146, 98] on button "Learn more" at bounding box center [150, 114] width 109 height 33
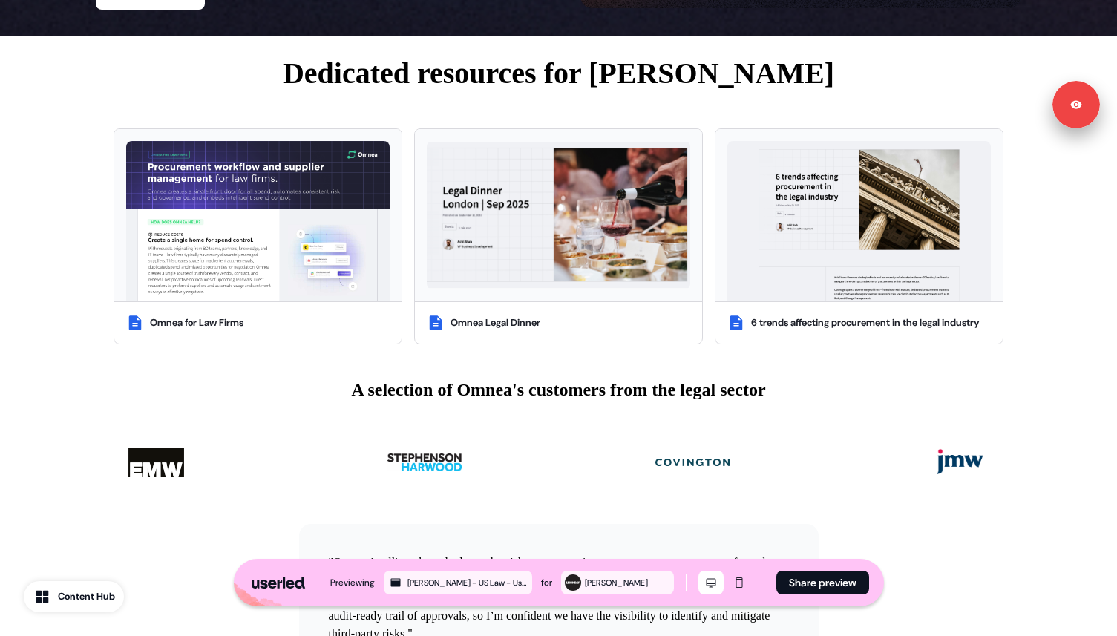
scroll to position [344, 0]
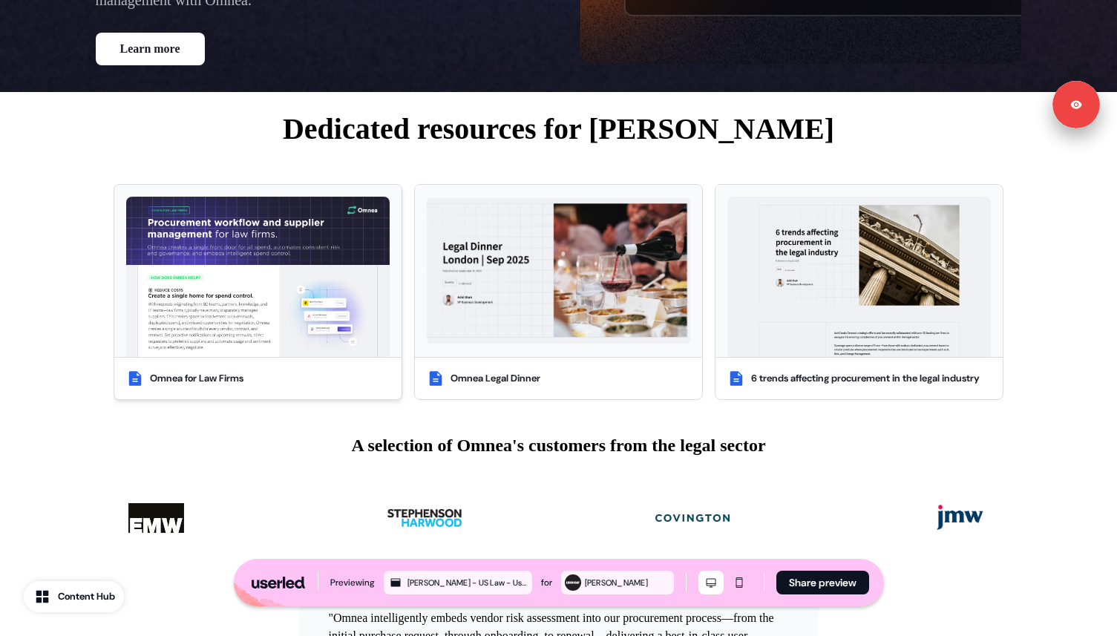
click at [220, 371] on div "Omnea for Law Firms" at bounding box center [196, 378] width 93 height 15
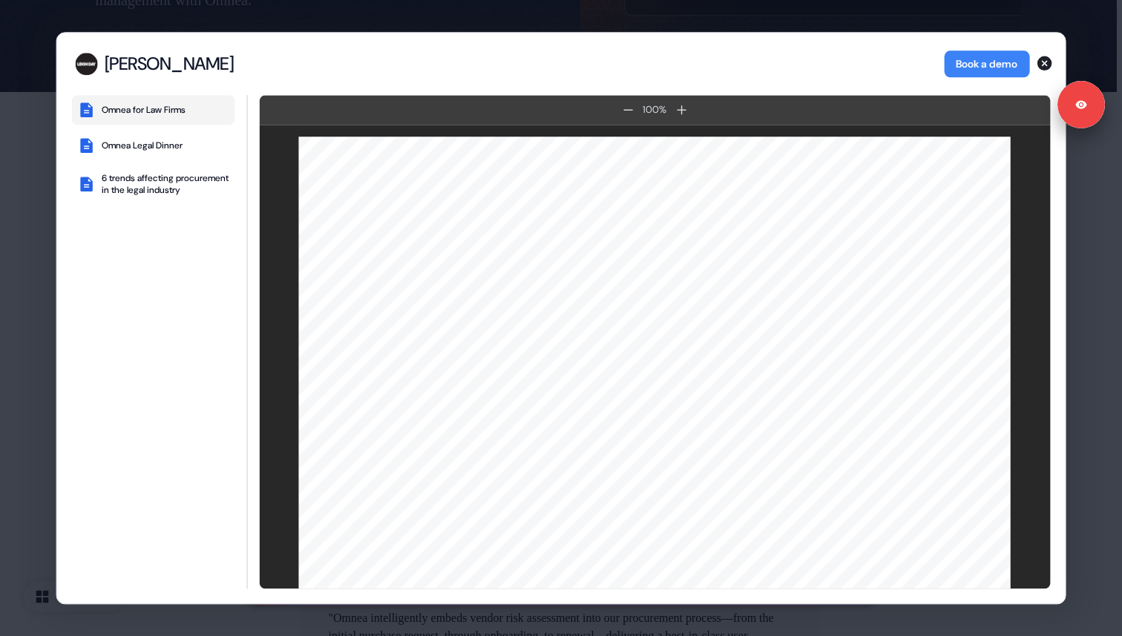
click at [41, 389] on div "Leigh Day Leigh Day Book a demo Omnea for Law Firms Omnea Legal Dinner 6 trends…" at bounding box center [561, 318] width 1122 height 636
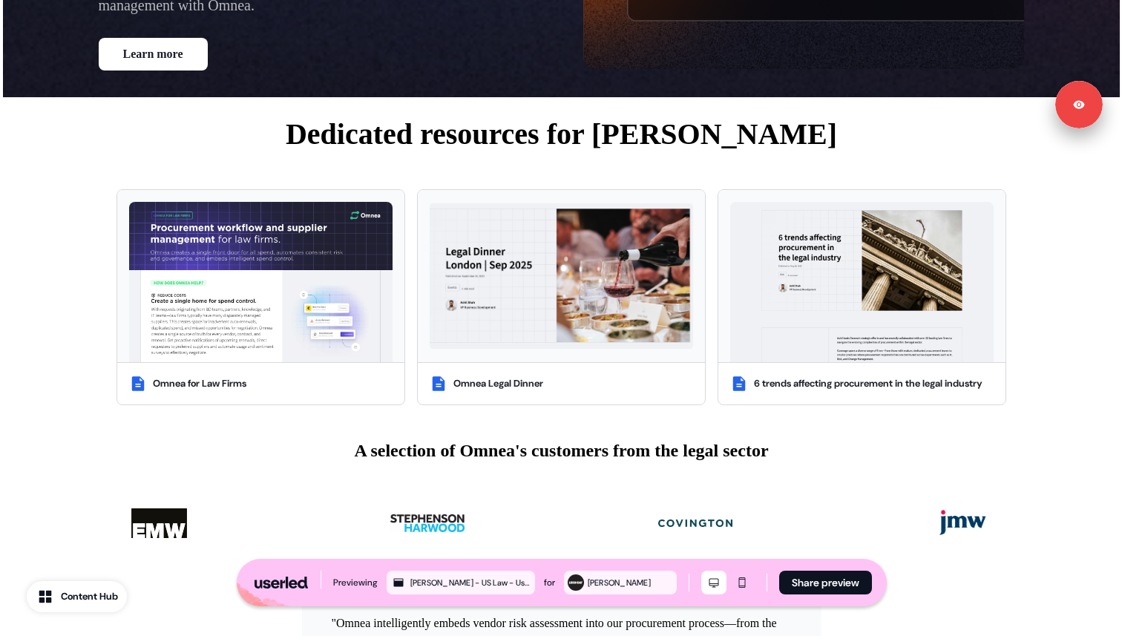
scroll to position [338, 0]
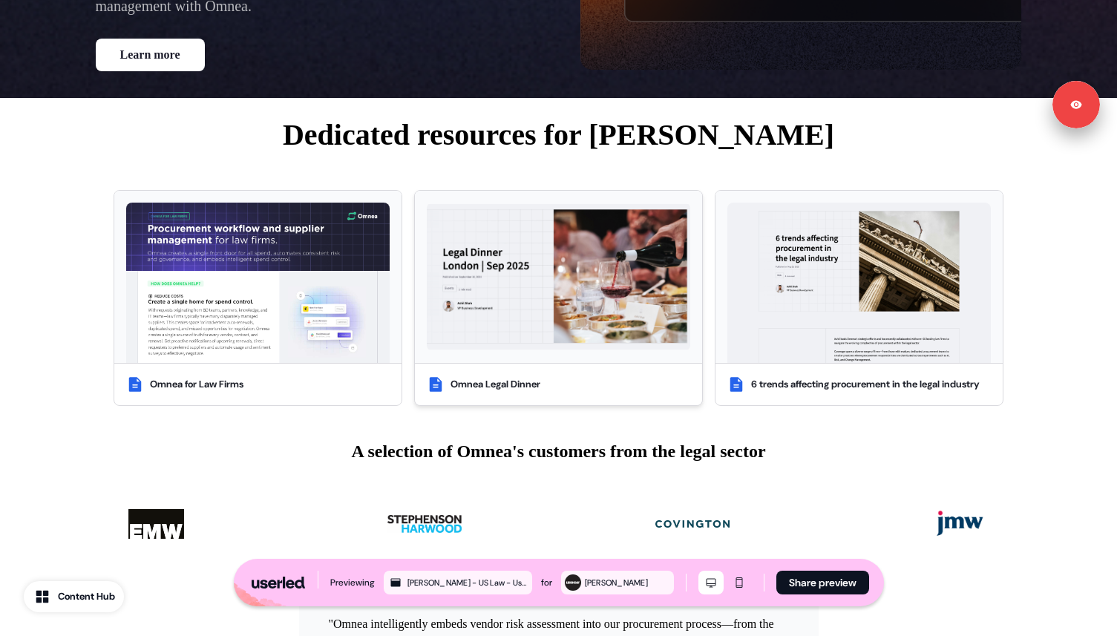
click at [527, 395] on div "Omnea Legal Dinner" at bounding box center [558, 385] width 287 height 42
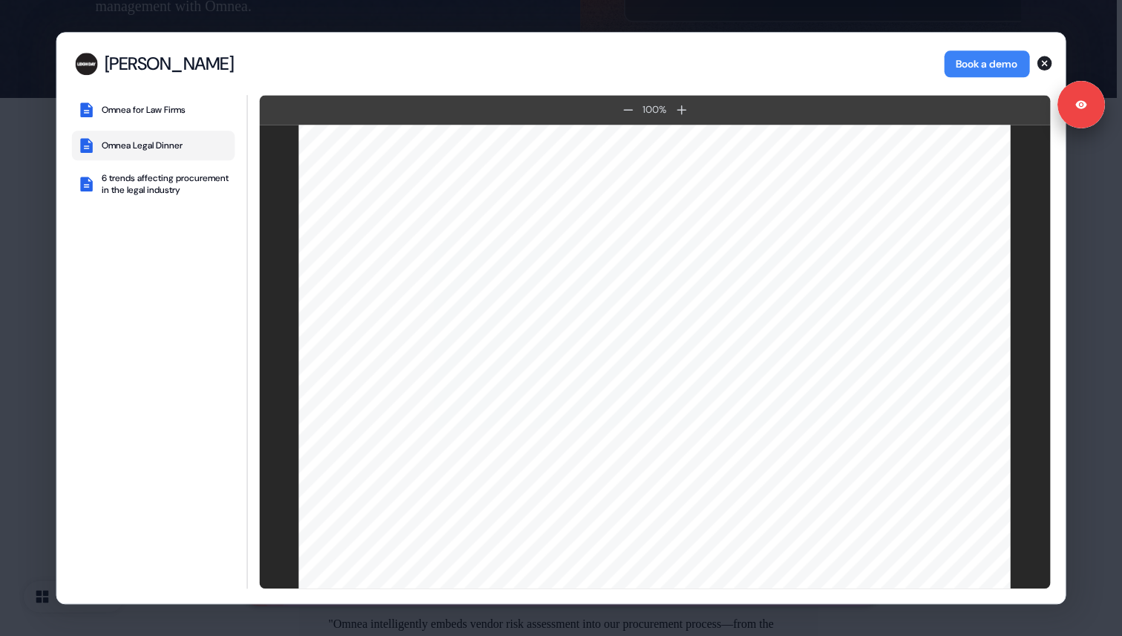
scroll to position [0, 0]
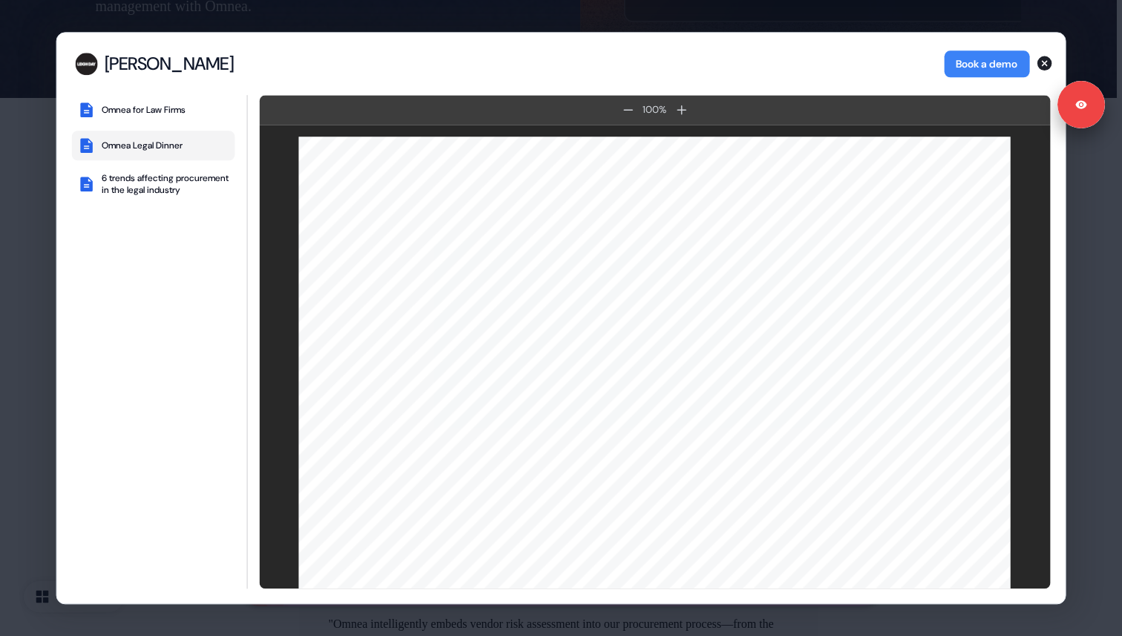
click at [1104, 381] on div "Leigh Day Leigh Day Book a demo Omnea for Law Firms Omnea Legal Dinner 6 trends…" at bounding box center [561, 318] width 1122 height 636
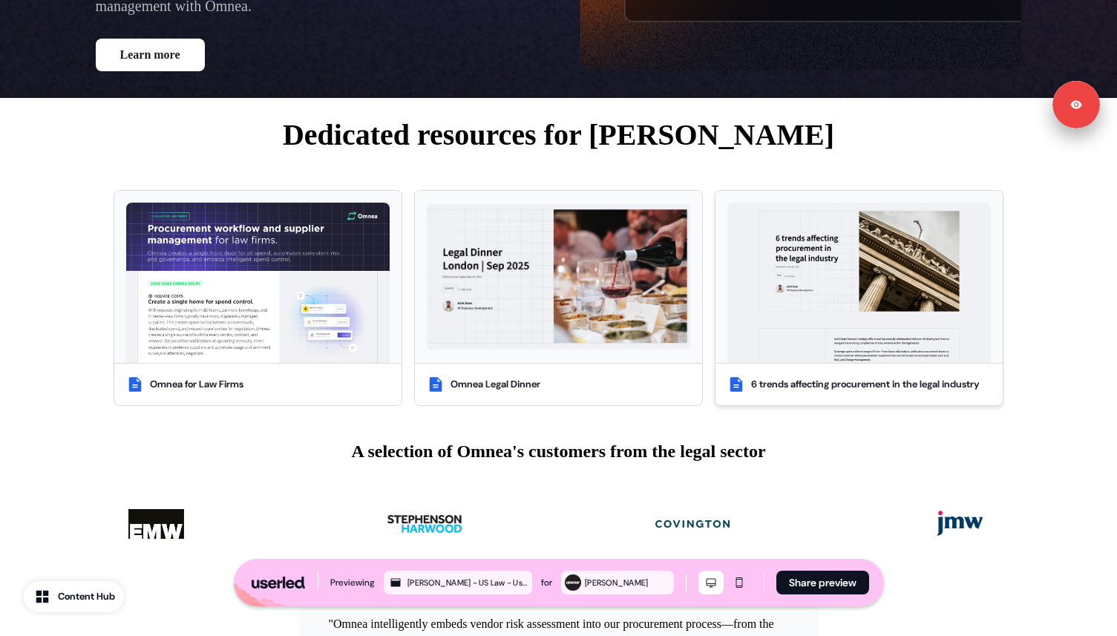
click at [877, 268] on img at bounding box center [858, 283] width 263 height 160
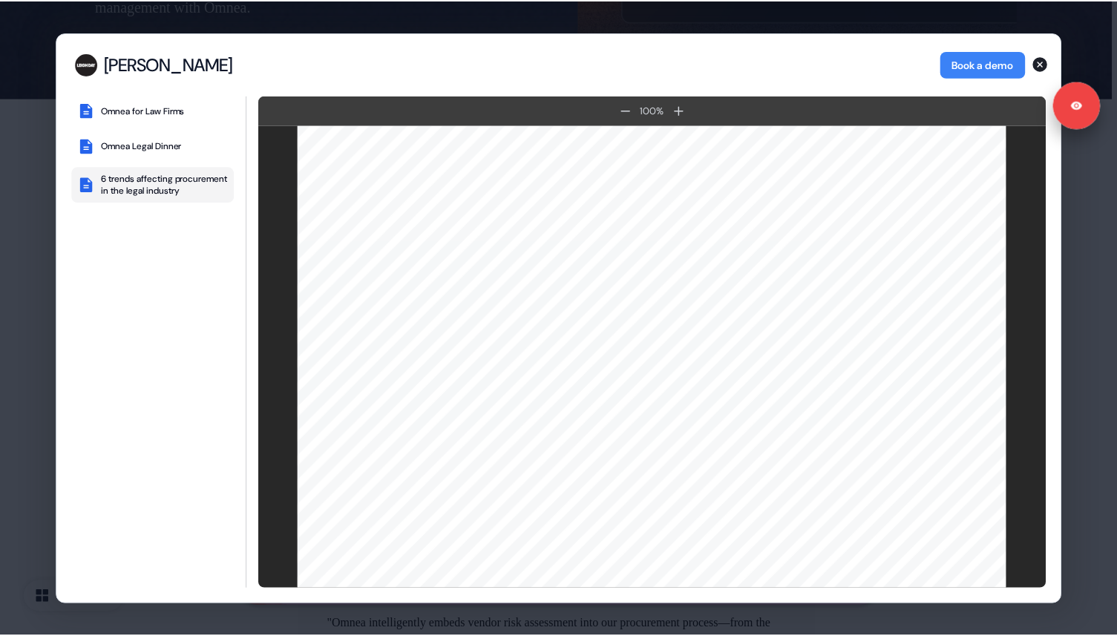
scroll to position [1237, 0]
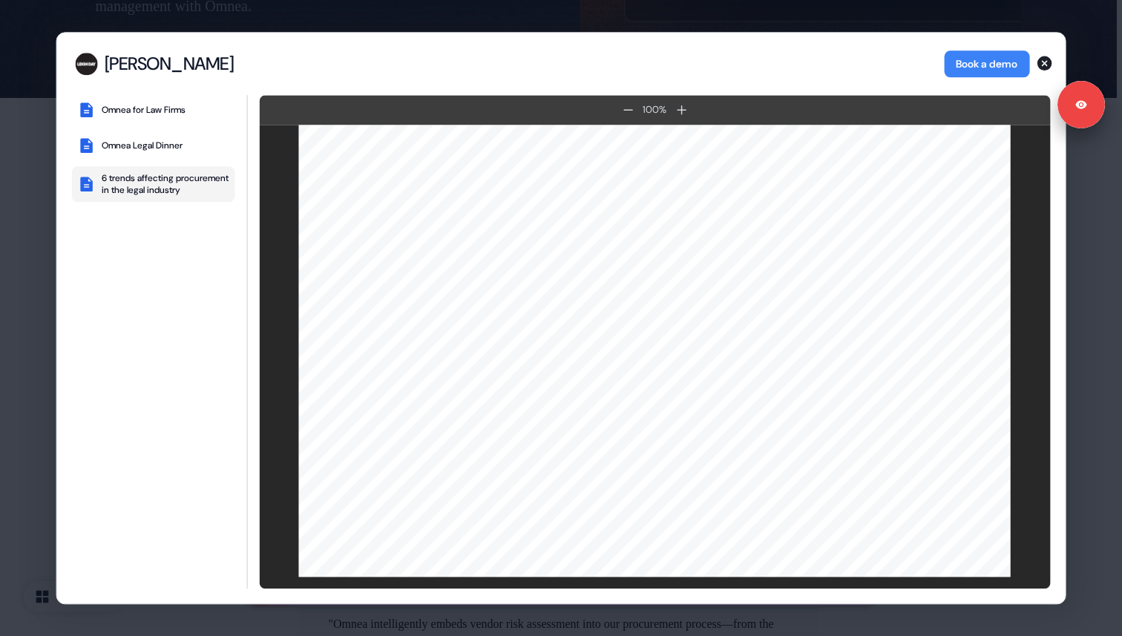
click at [1089, 400] on div "Leigh Day Leigh Day Book a demo Omnea for Law Firms Omnea Legal Dinner 6 trends…" at bounding box center [561, 318] width 1122 height 636
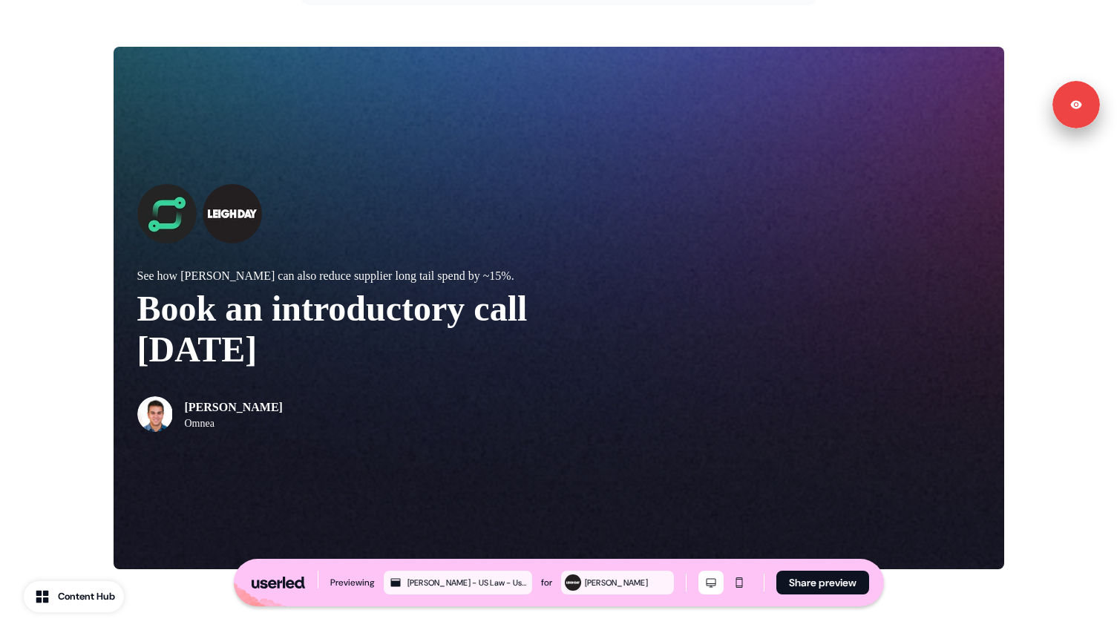
scroll to position [1552, 0]
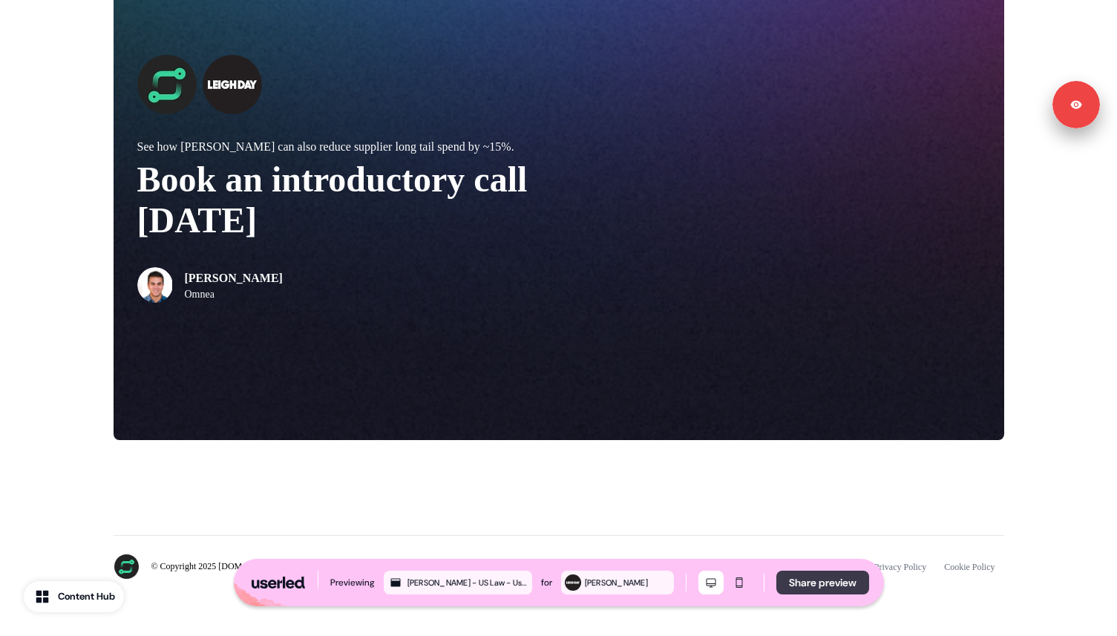
click at [804, 584] on button "Share preview" at bounding box center [822, 583] width 93 height 24
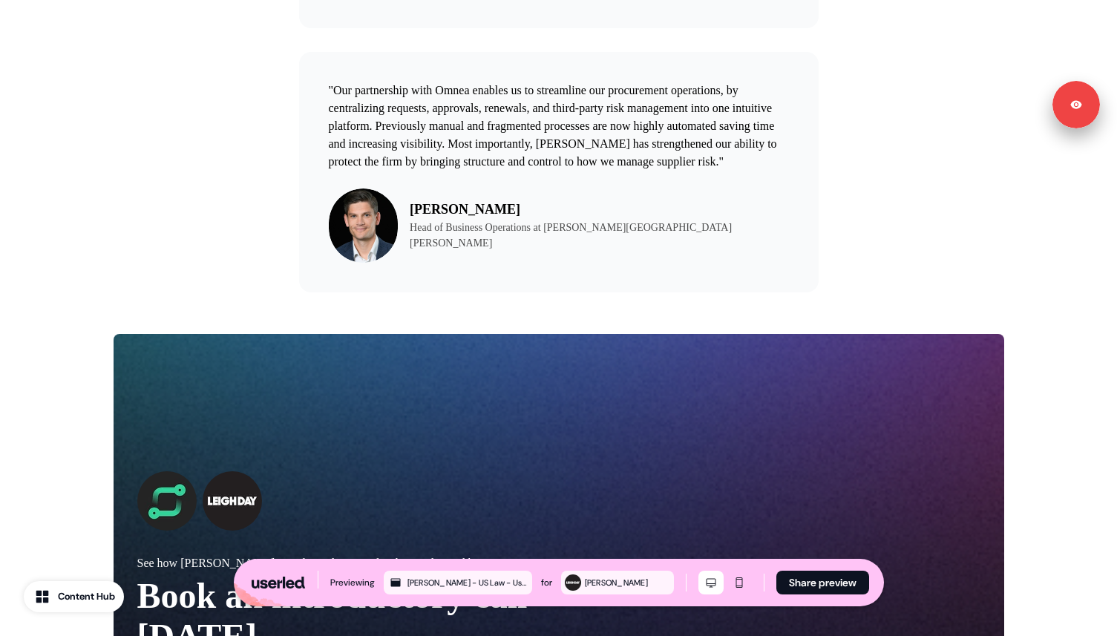
scroll to position [1552, 0]
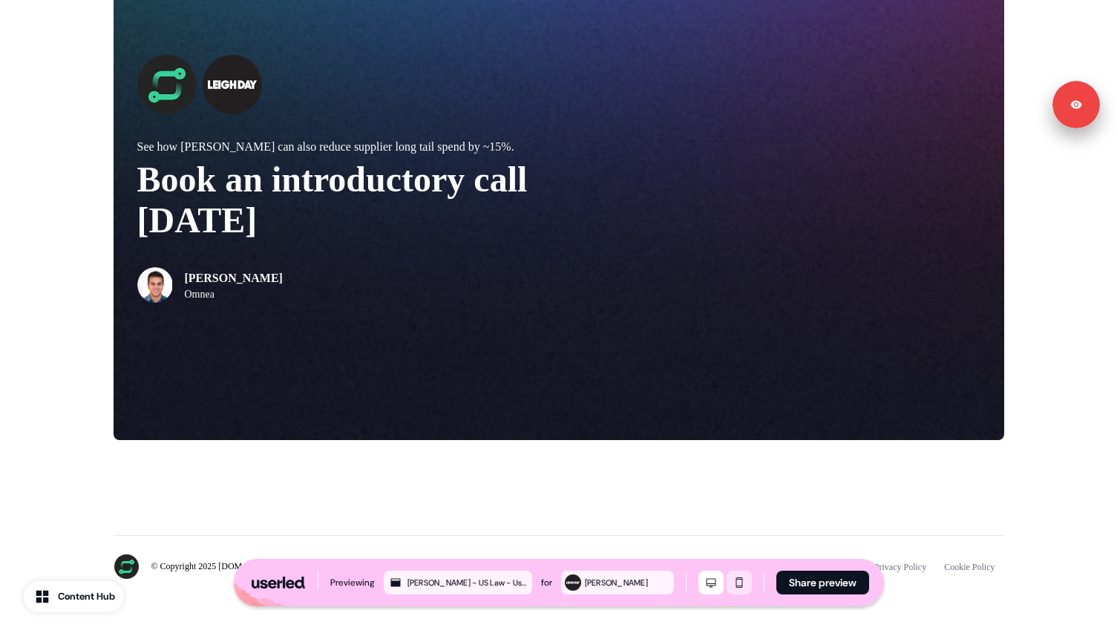
click at [731, 586] on icon "Mobile mode" at bounding box center [739, 582] width 18 height 12
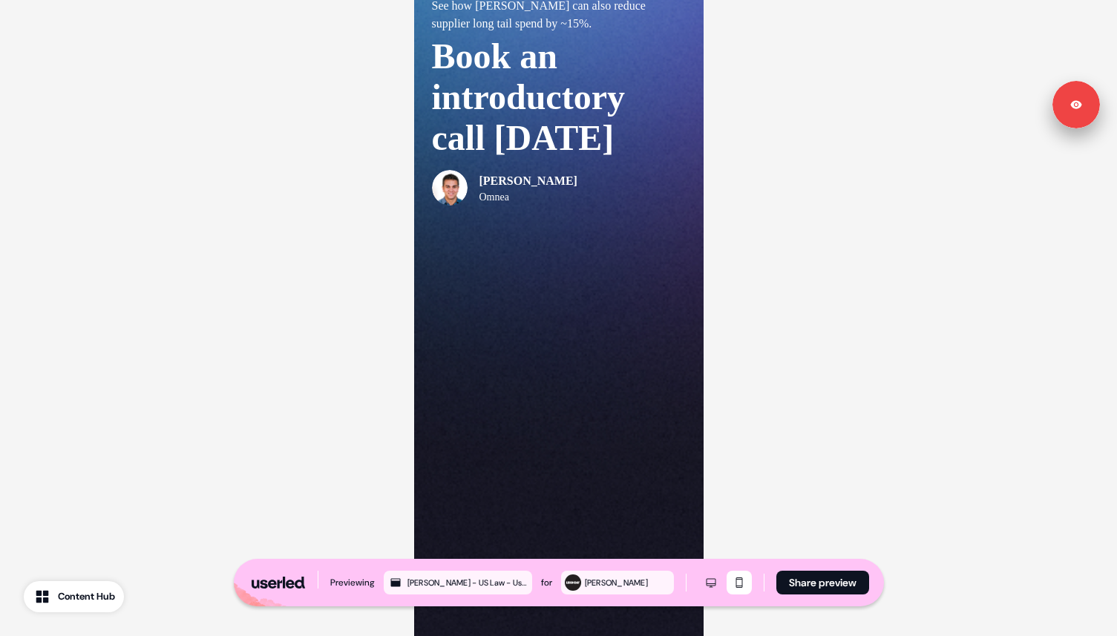
scroll to position [2662, 0]
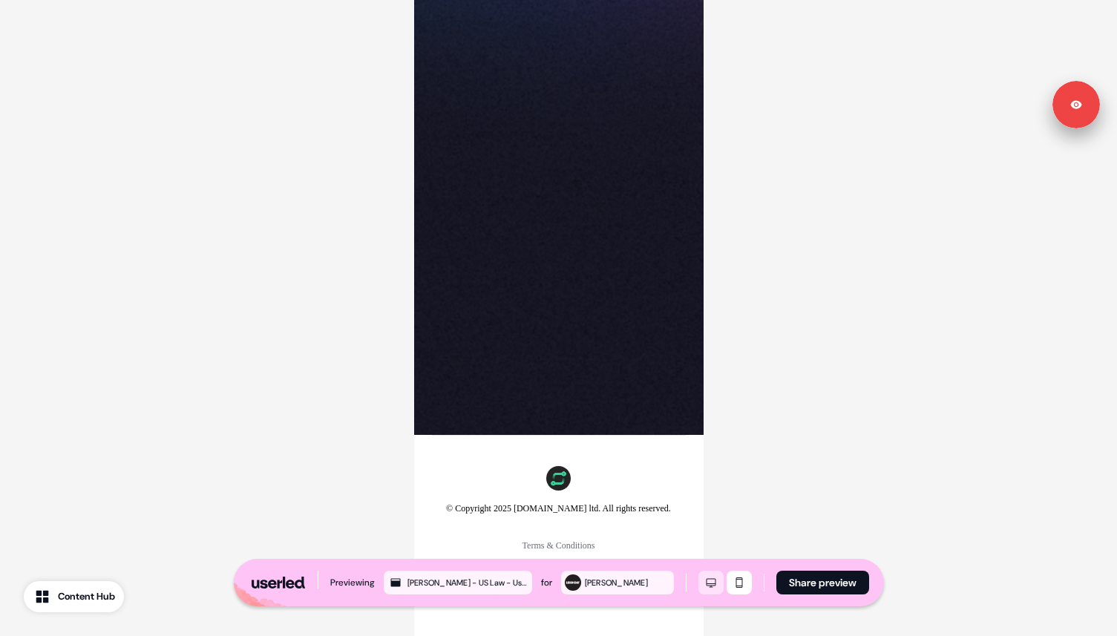
click at [713, 584] on icon "Desktop mode" at bounding box center [711, 583] width 10 height 9
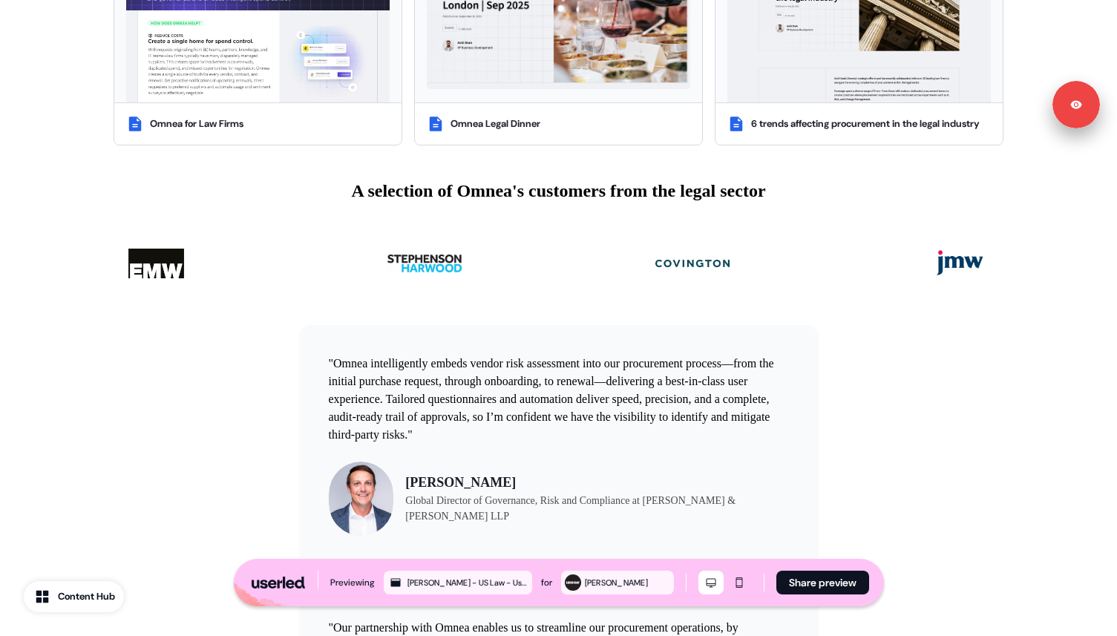
scroll to position [0, 0]
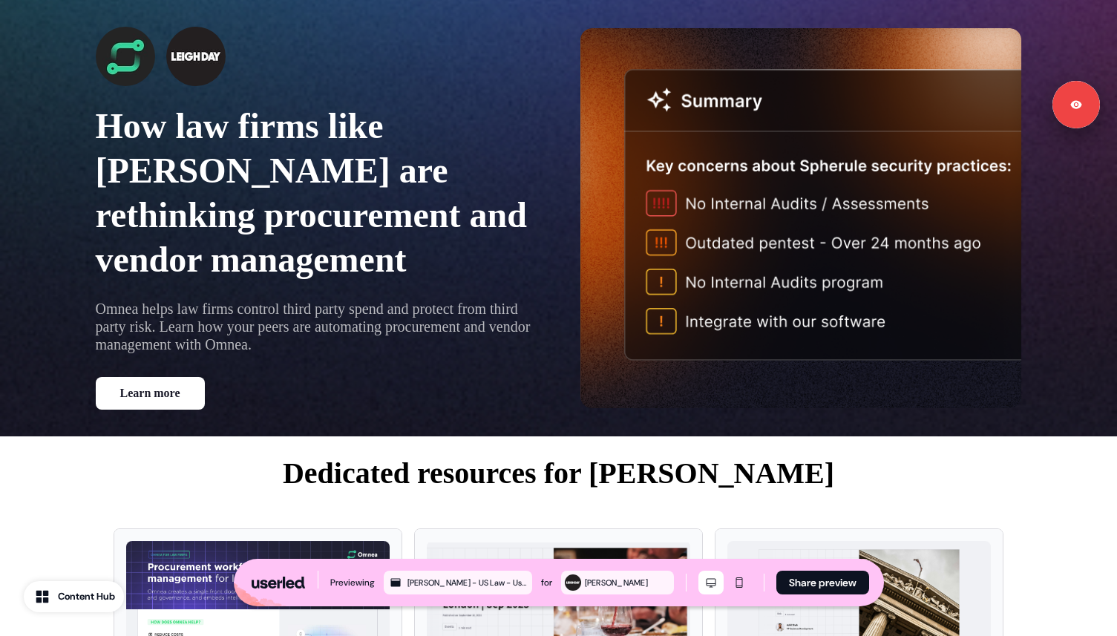
click at [531, 456] on p "Dedicated resources for [PERSON_NAME]" at bounding box center [559, 473] width 890 height 45
click at [553, 475] on p "Dedicated resources for Leigh Day" at bounding box center [559, 473] width 890 height 45
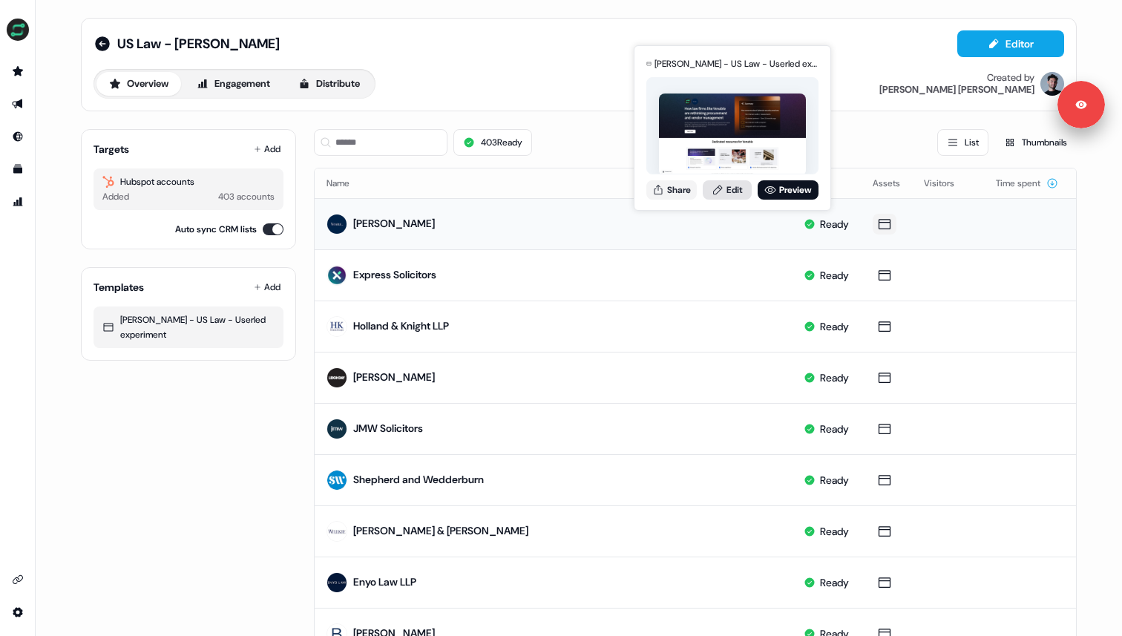
click at [736, 191] on link "Edit" at bounding box center [727, 189] width 49 height 19
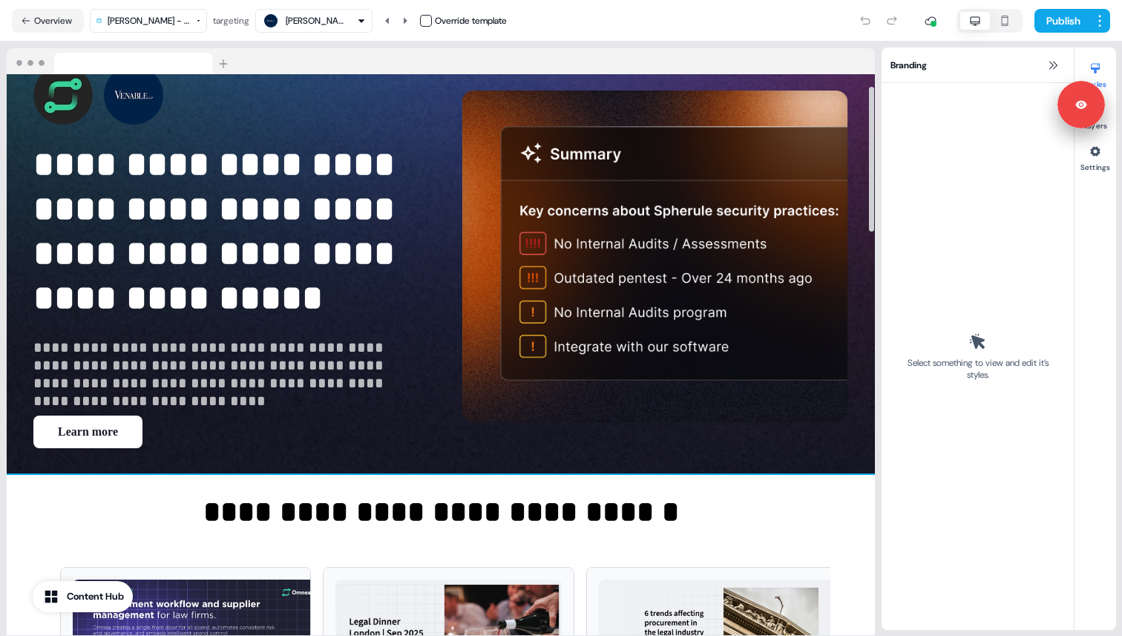
scroll to position [52, 0]
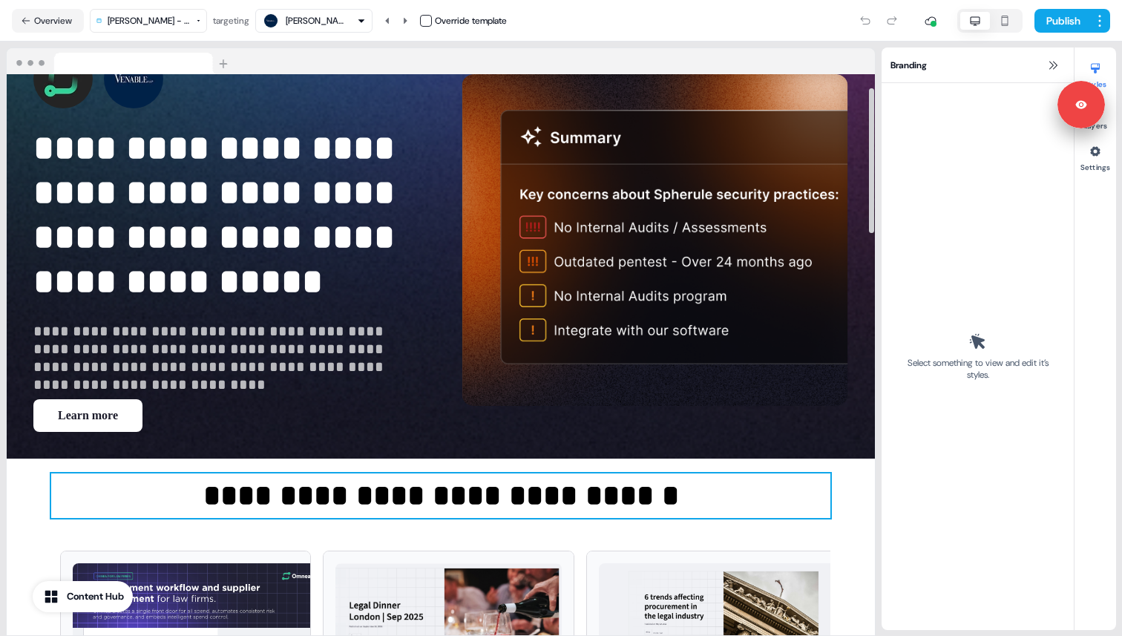
click at [452, 496] on p "**********" at bounding box center [440, 495] width 779 height 45
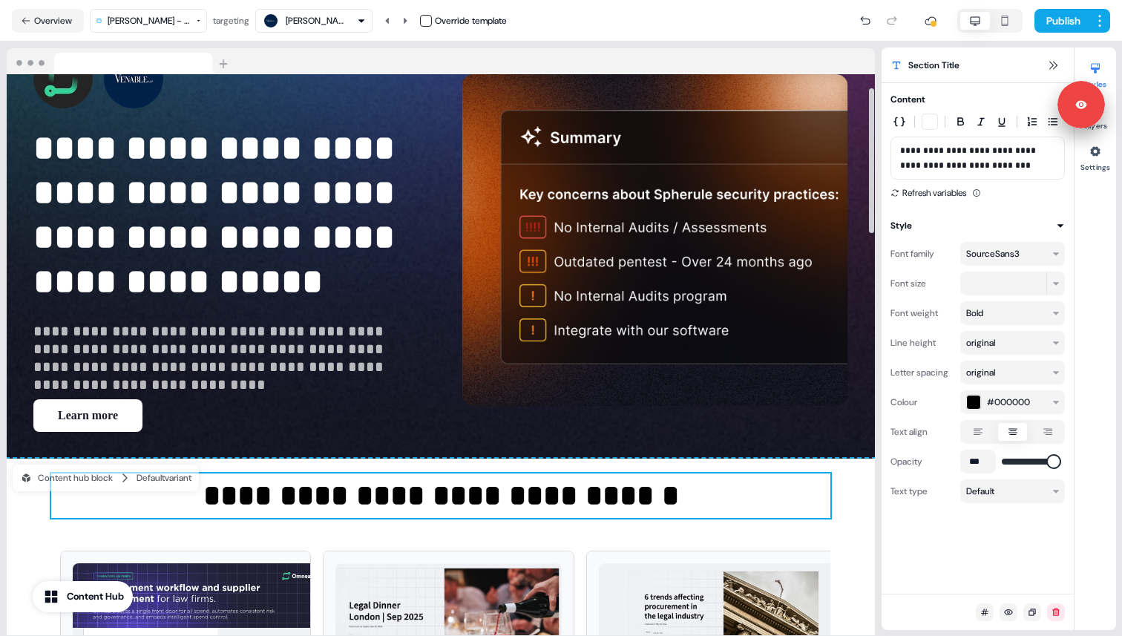
click at [441, 466] on div "**********" at bounding box center [441, 613] width 868 height 310
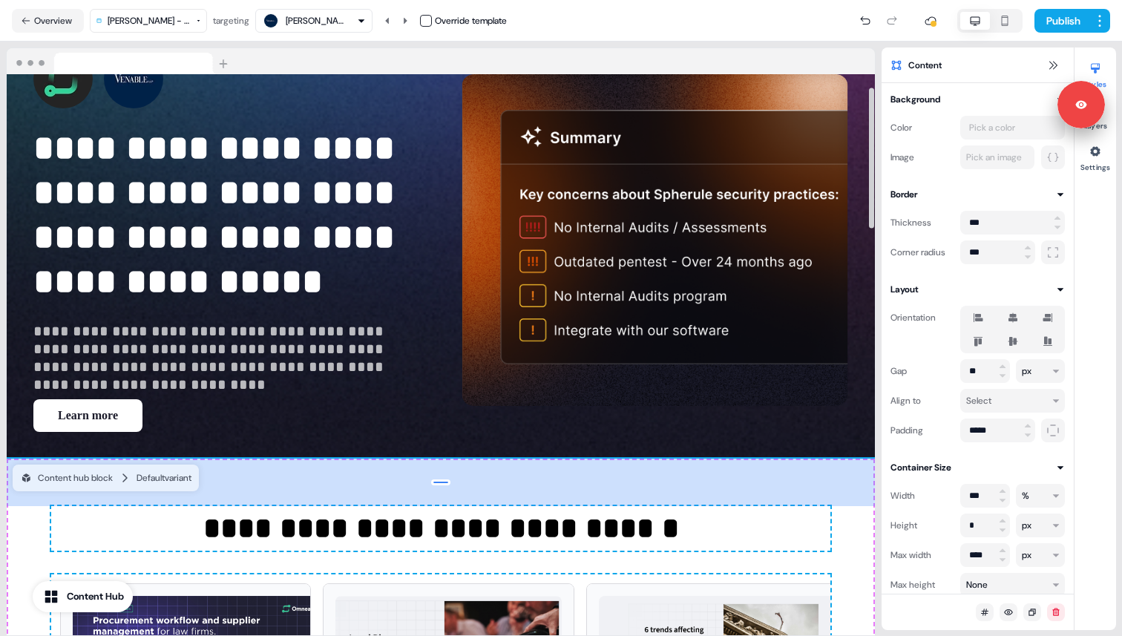
click at [533, 485] on div "64px" at bounding box center [441, 481] width 868 height 47
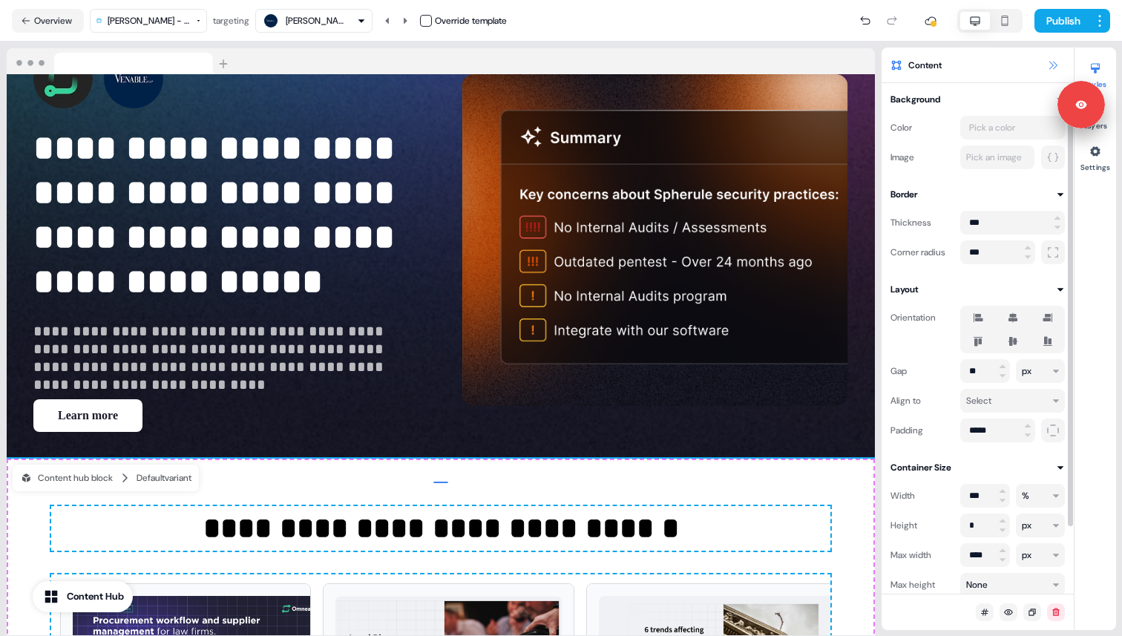
click at [1052, 70] on icon at bounding box center [1053, 65] width 12 height 12
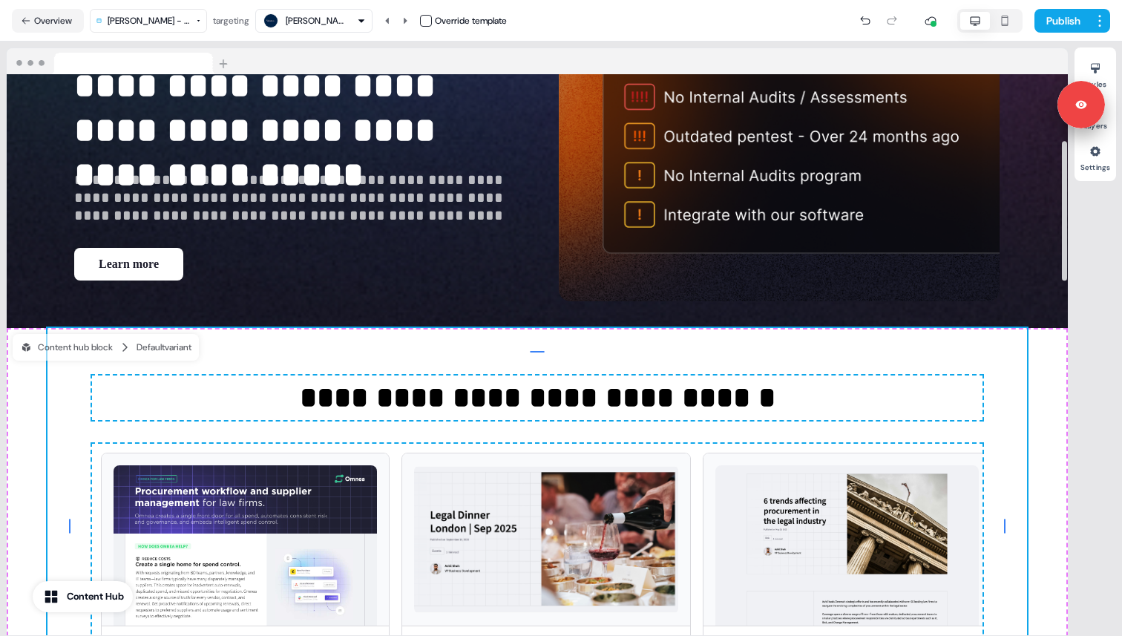
scroll to position [266, 0]
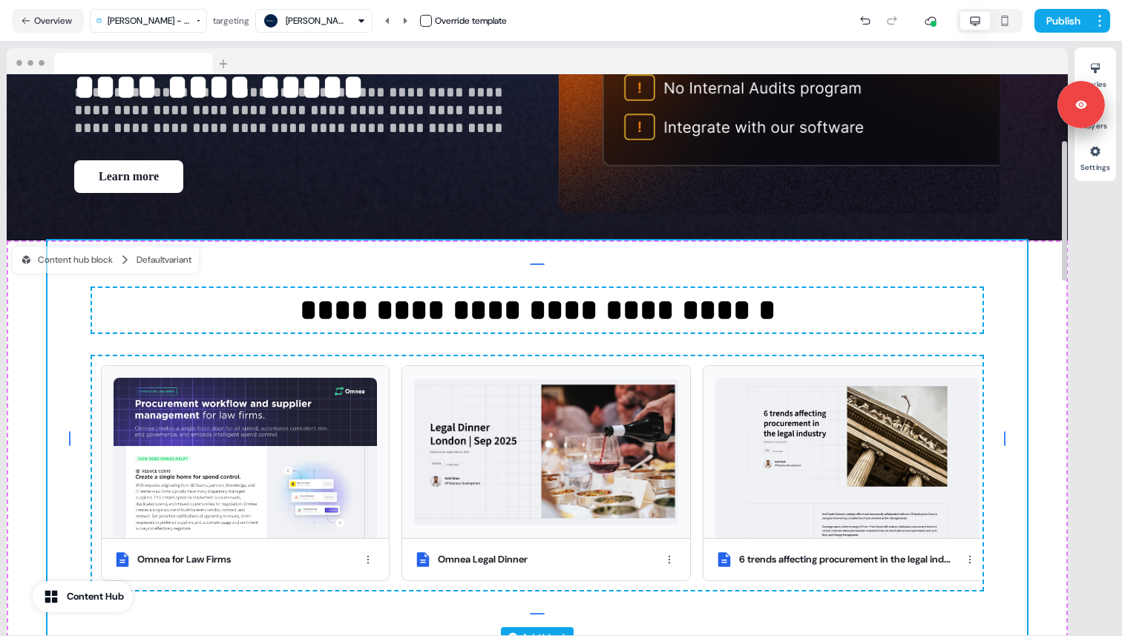
click at [546, 346] on div "**********" at bounding box center [536, 438] width 979 height 397
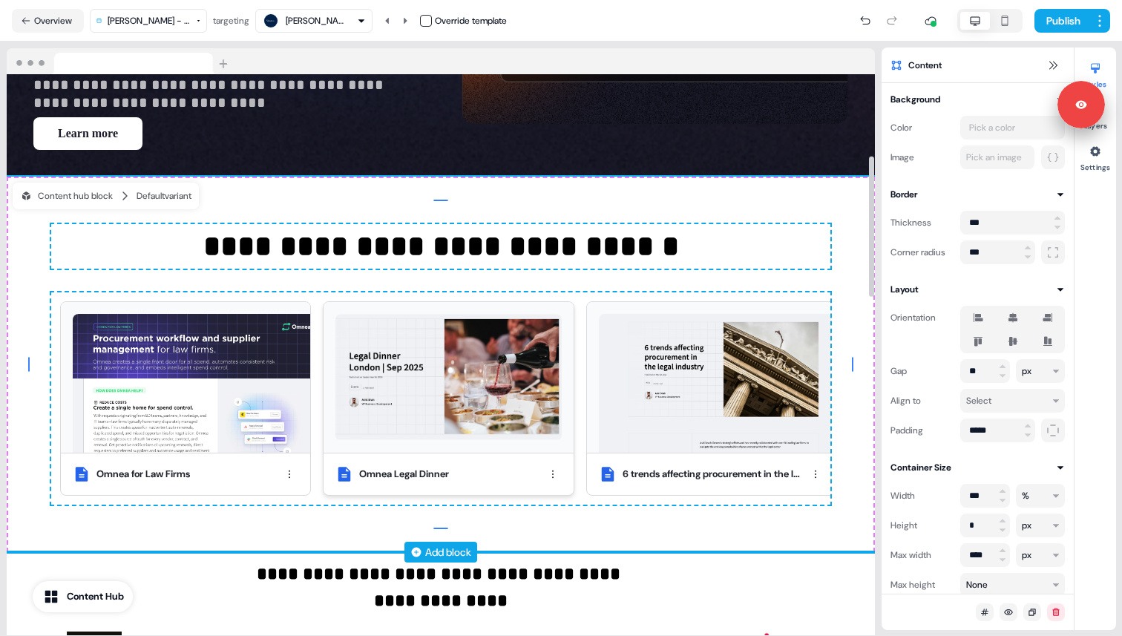
scroll to position [446, 0]
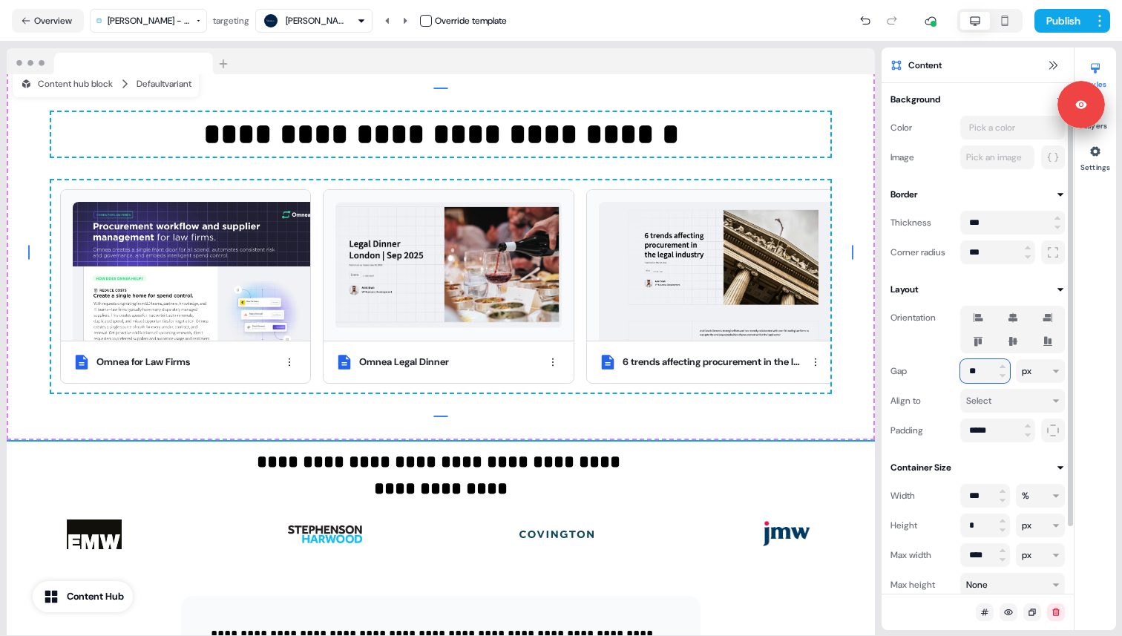
click at [983, 372] on input "**" at bounding box center [985, 371] width 50 height 24
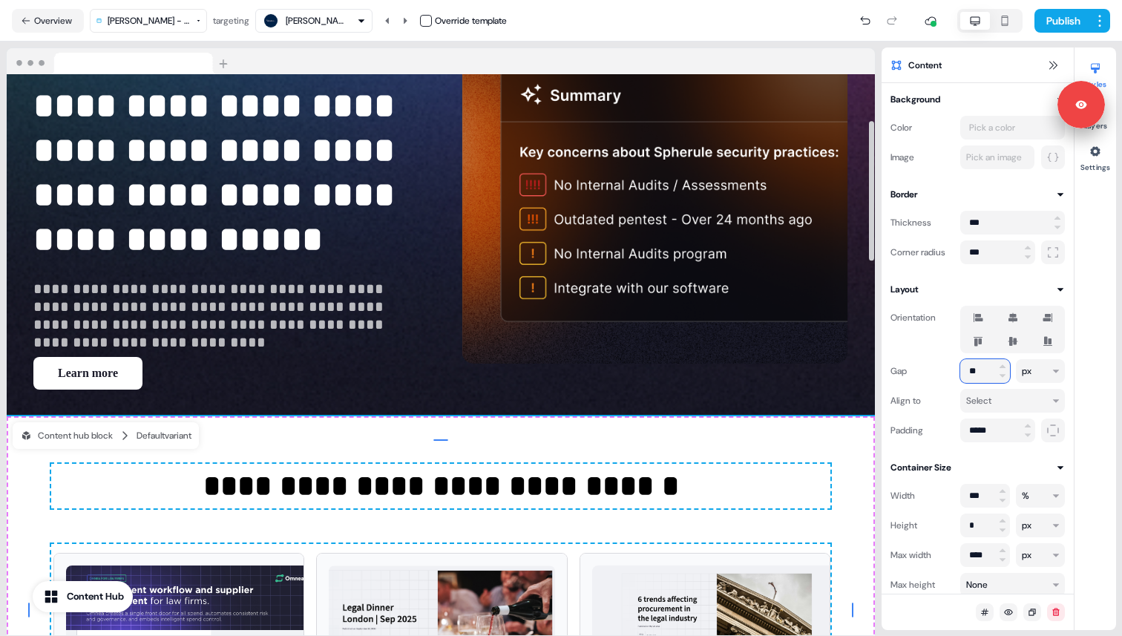
scroll to position [0, 0]
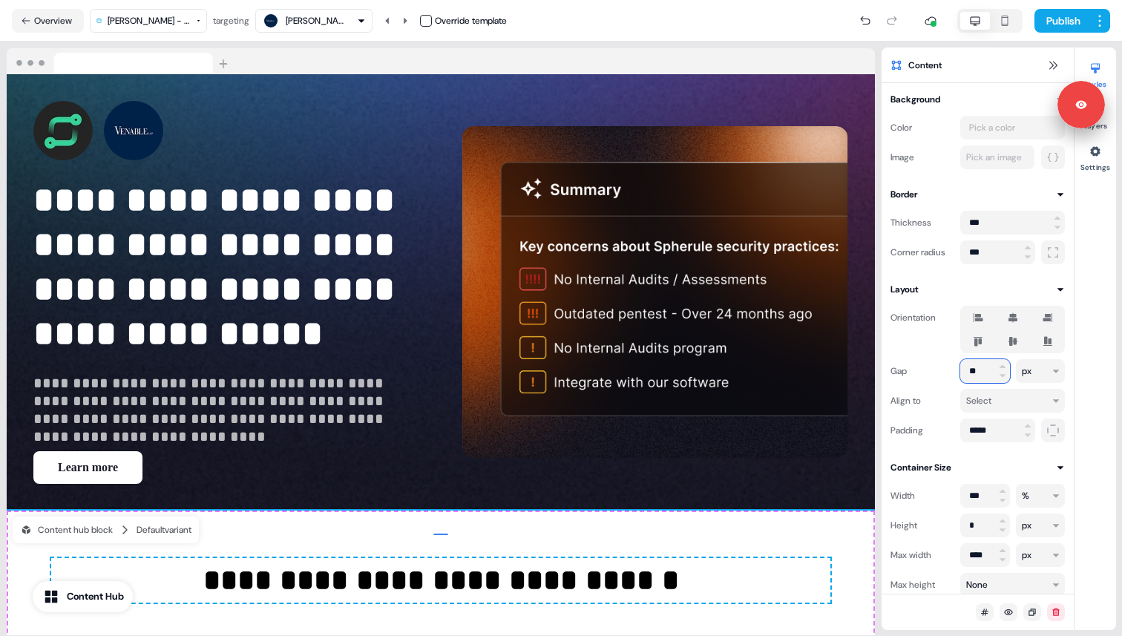
type input "**"
click at [1064, 23] on button "Publish" at bounding box center [1061, 21] width 55 height 24
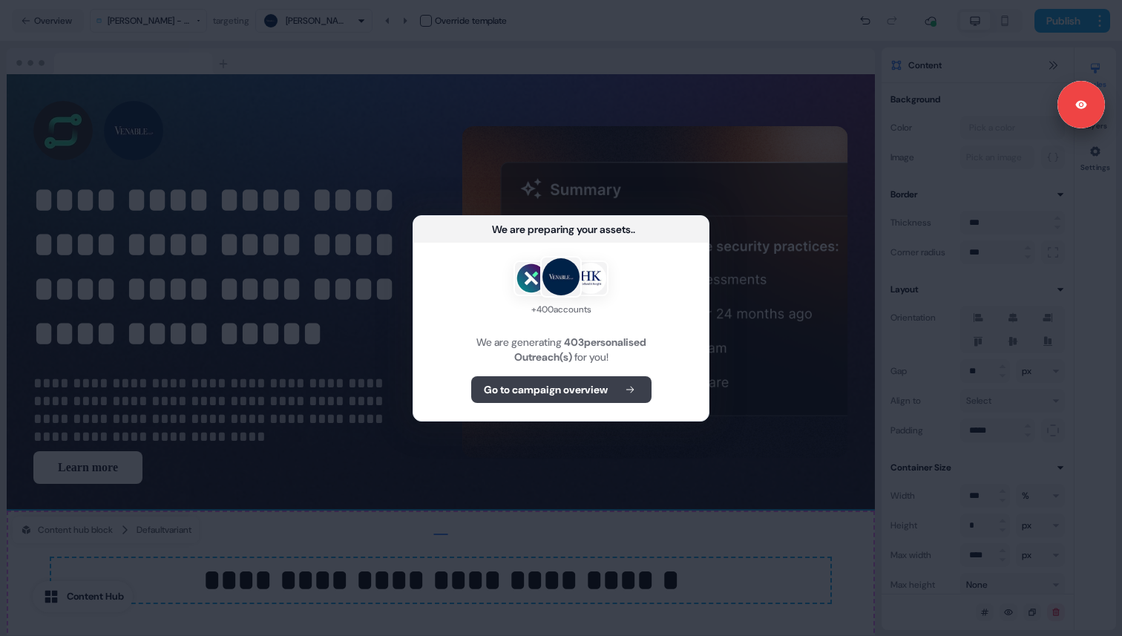
click at [622, 391] on icon at bounding box center [630, 389] width 18 height 10
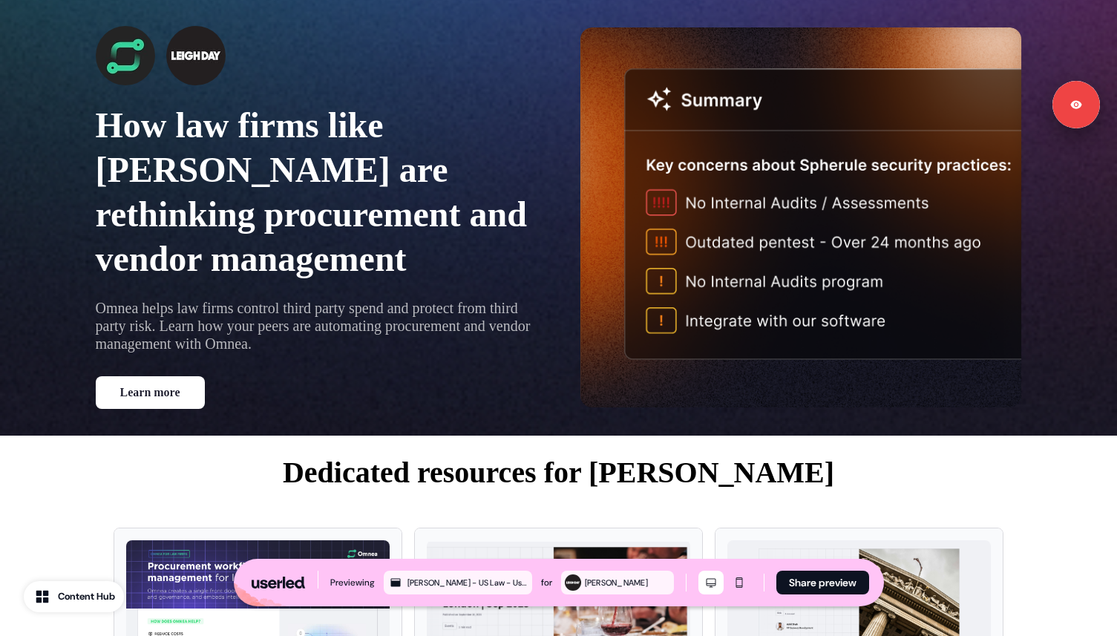
click at [172, 376] on button "Learn more" at bounding box center [150, 392] width 109 height 33
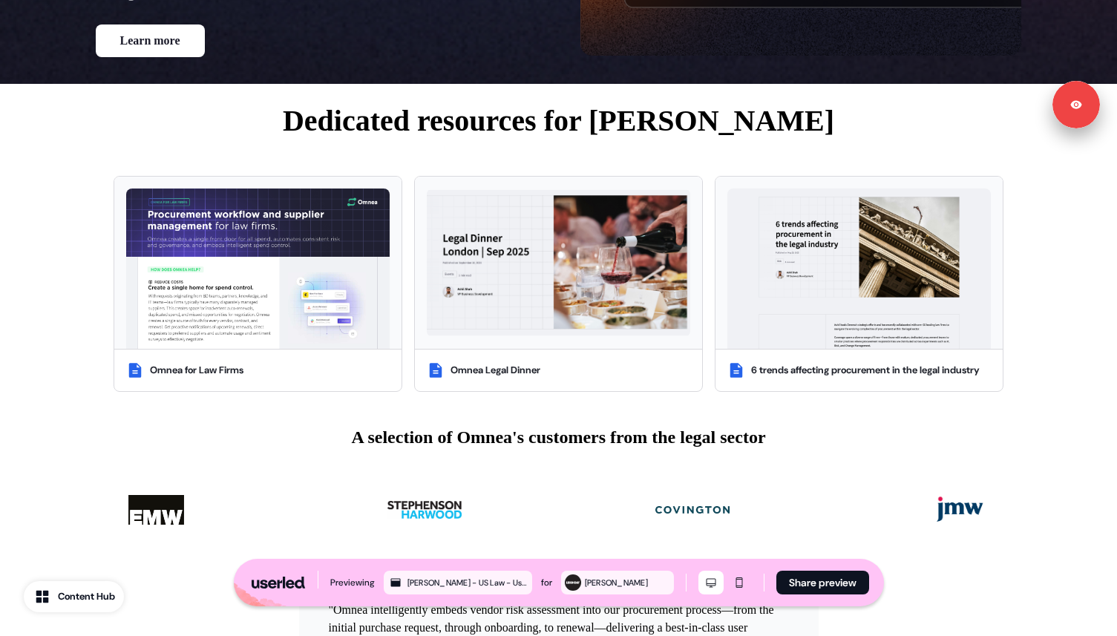
scroll to position [39, 0]
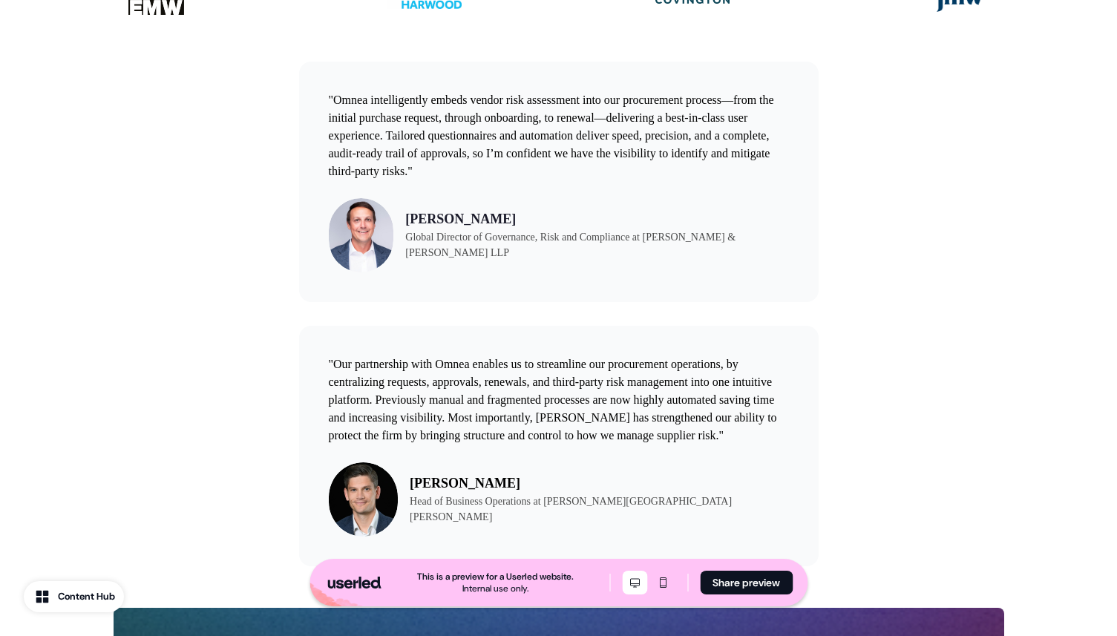
scroll to position [1020, 0]
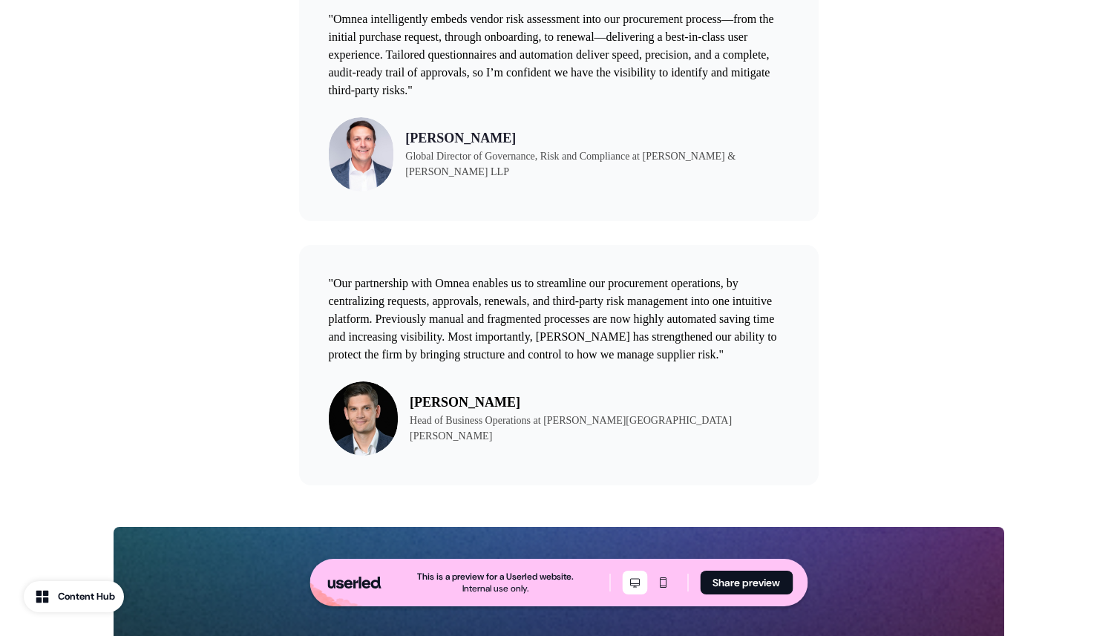
click at [678, 582] on div at bounding box center [655, 583] width 66 height 24
click at [668, 586] on icon "Mobile mode" at bounding box center [663, 582] width 18 height 12
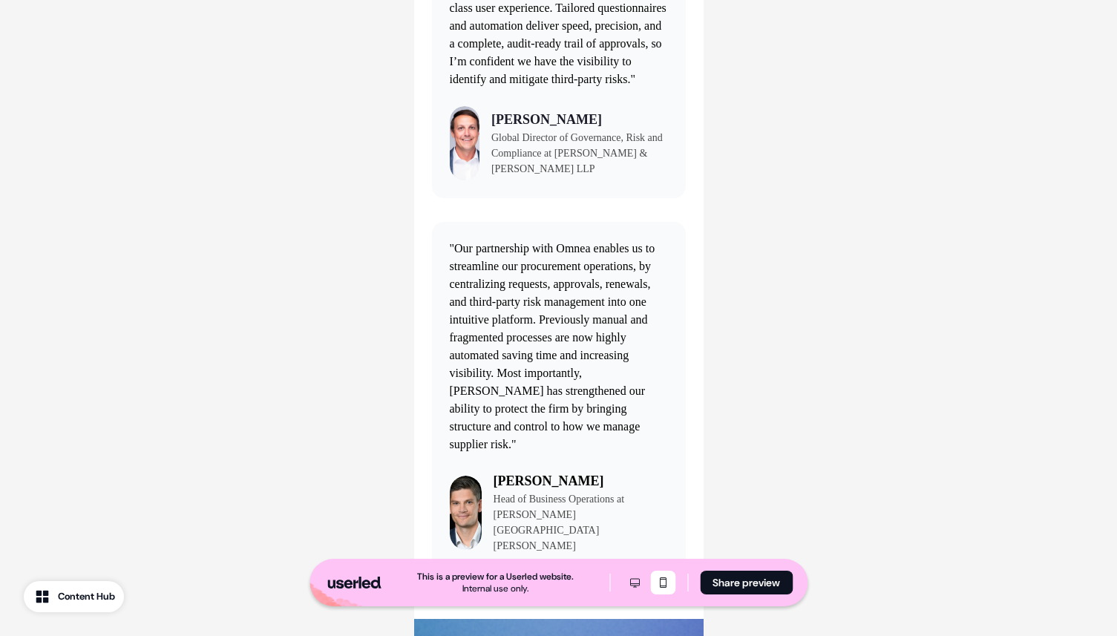
scroll to position [1493, 0]
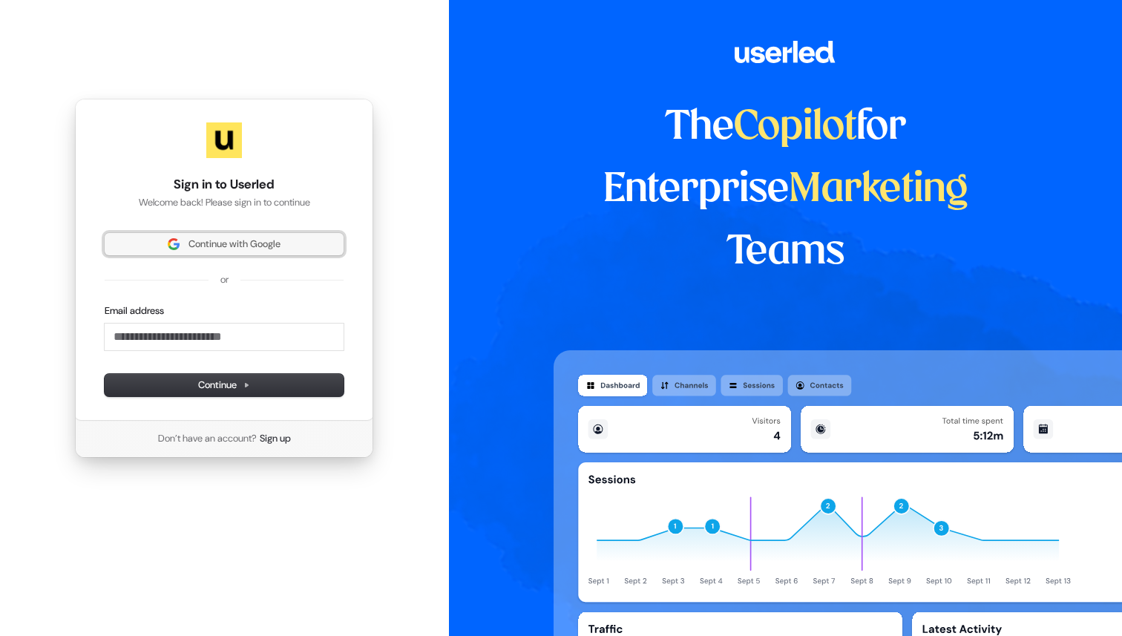
click at [230, 237] on button "Continue with Google" at bounding box center [224, 244] width 239 height 22
